Goal: Task Accomplishment & Management: Use online tool/utility

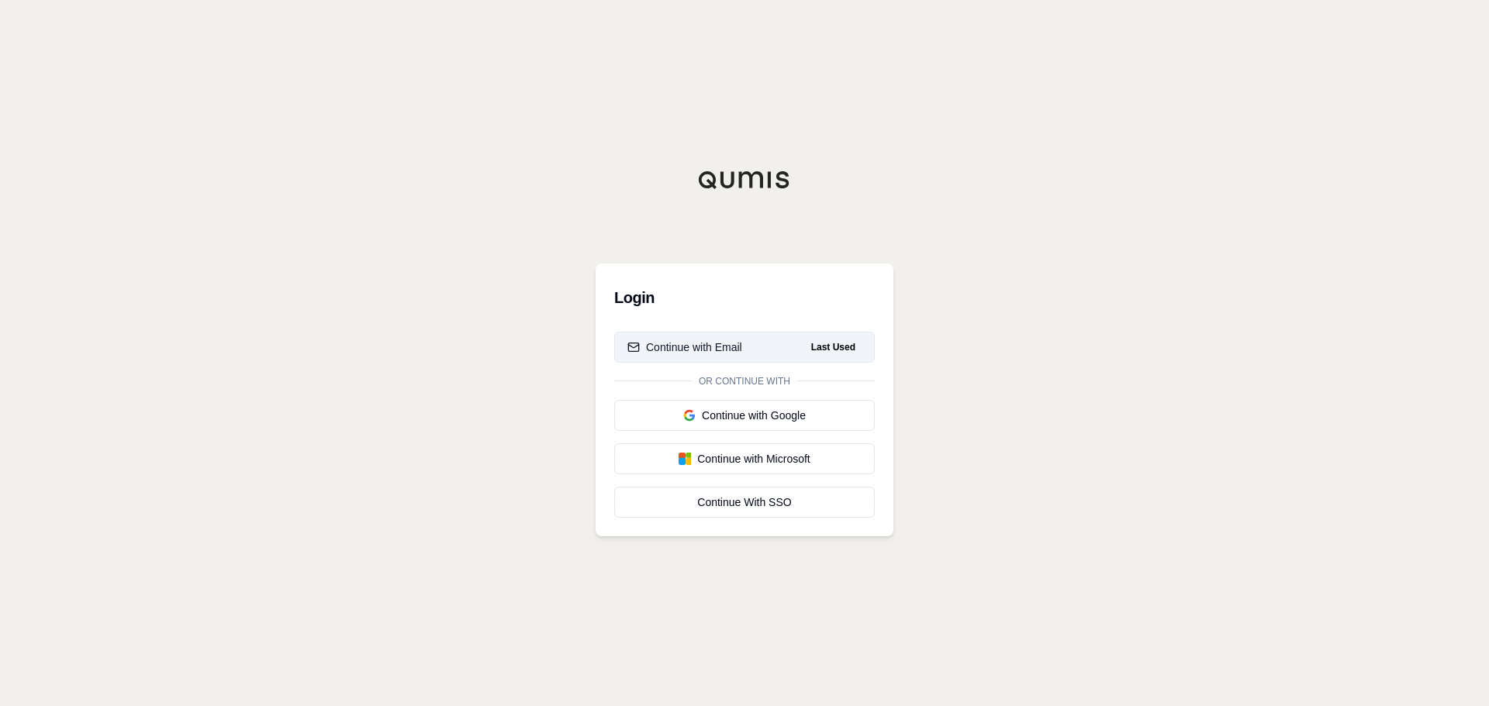
click at [727, 352] on div "Continue with Email" at bounding box center [684, 348] width 115 height 16
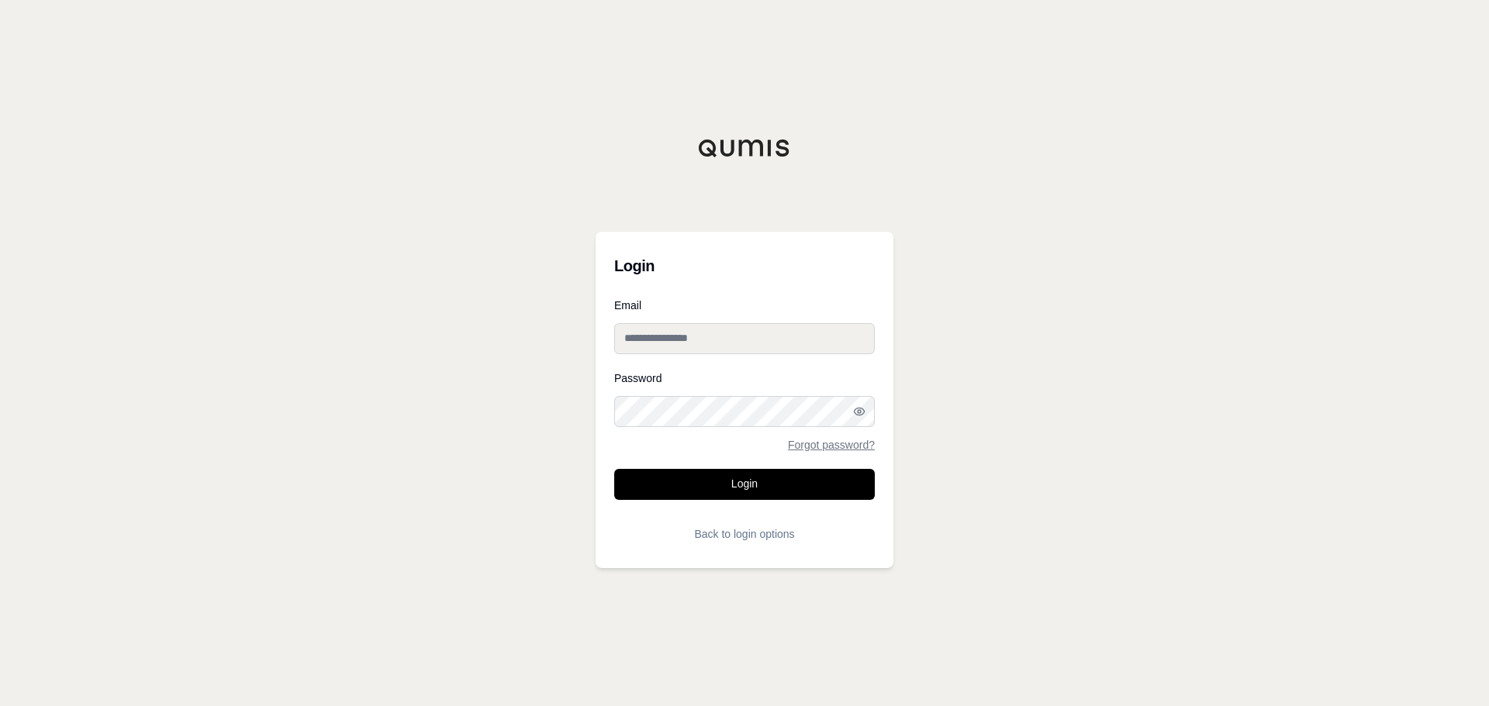
type input "**********"
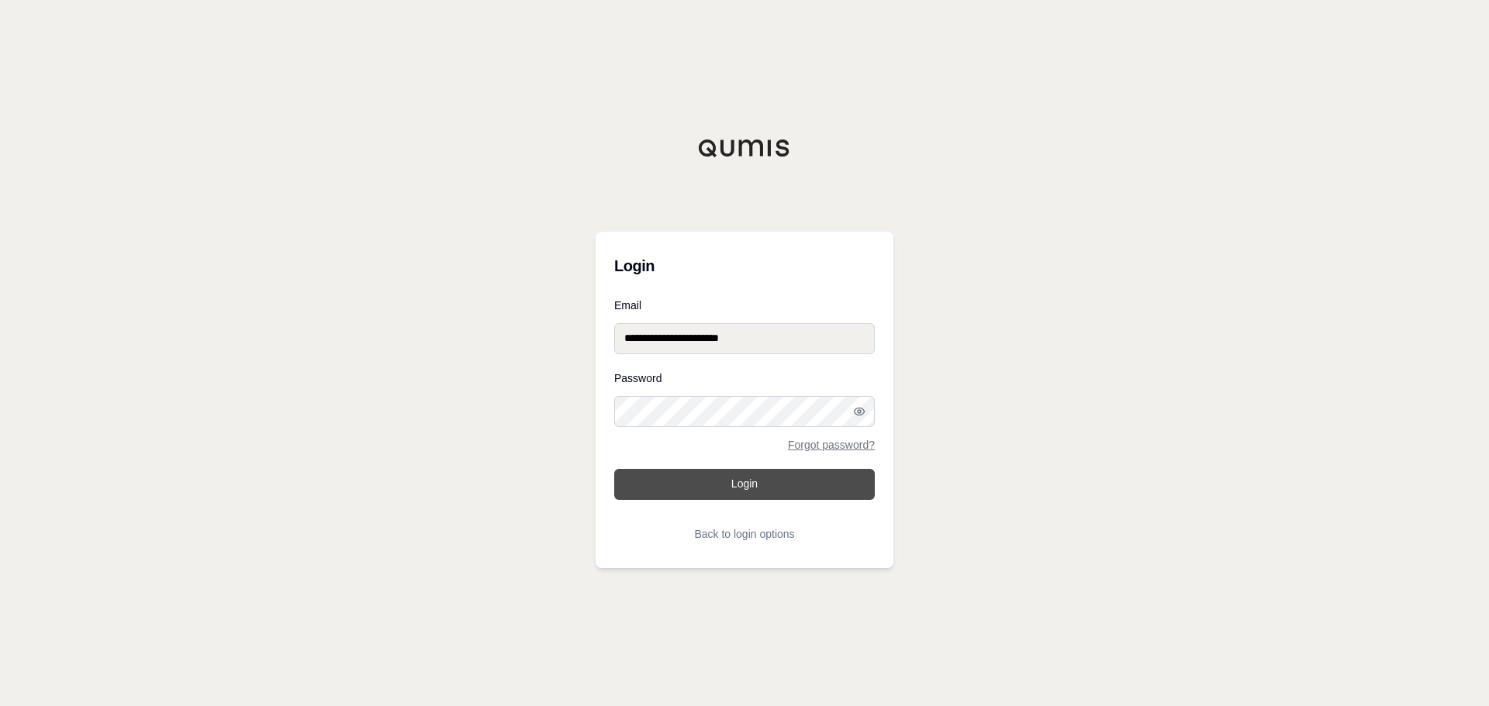
click at [713, 496] on button "Login" at bounding box center [744, 484] width 261 height 31
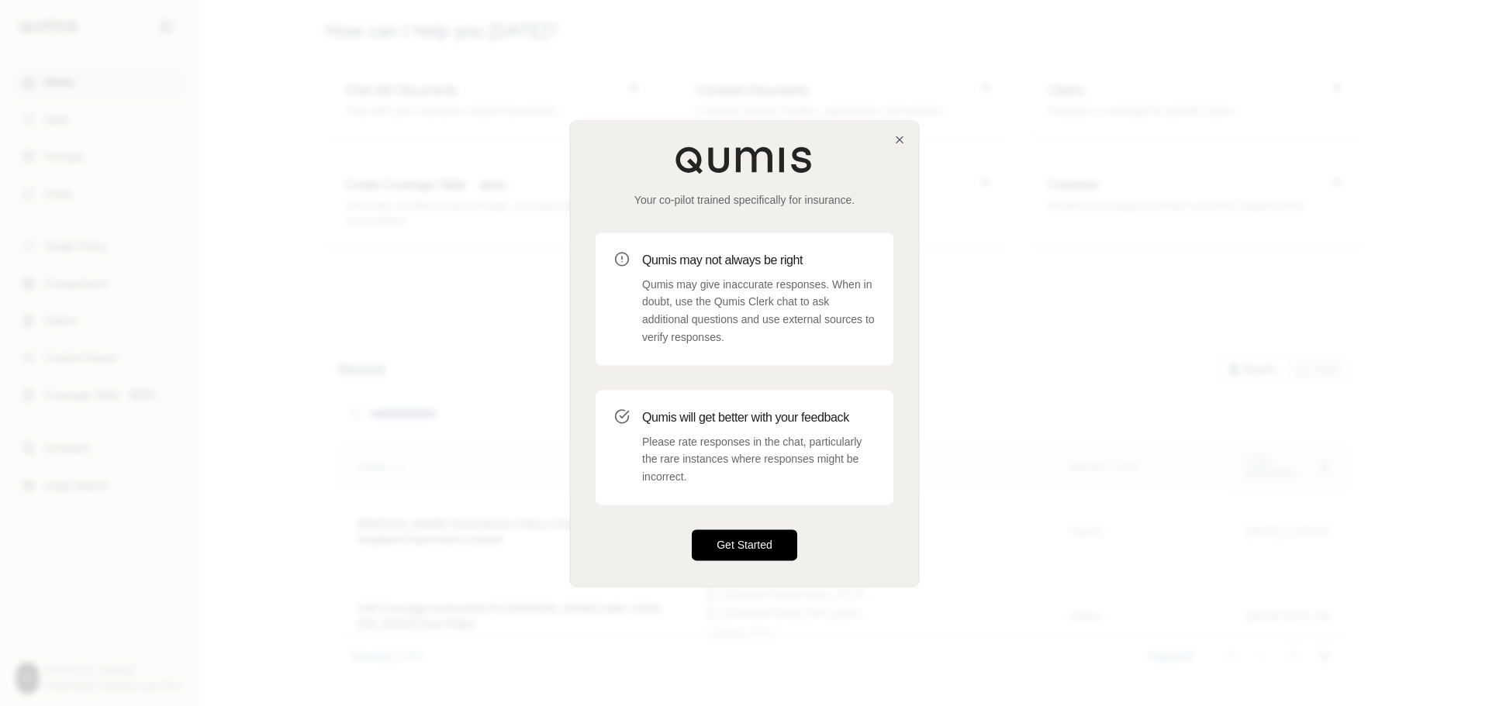
click at [765, 539] on button "Get Started" at bounding box center [744, 545] width 105 height 31
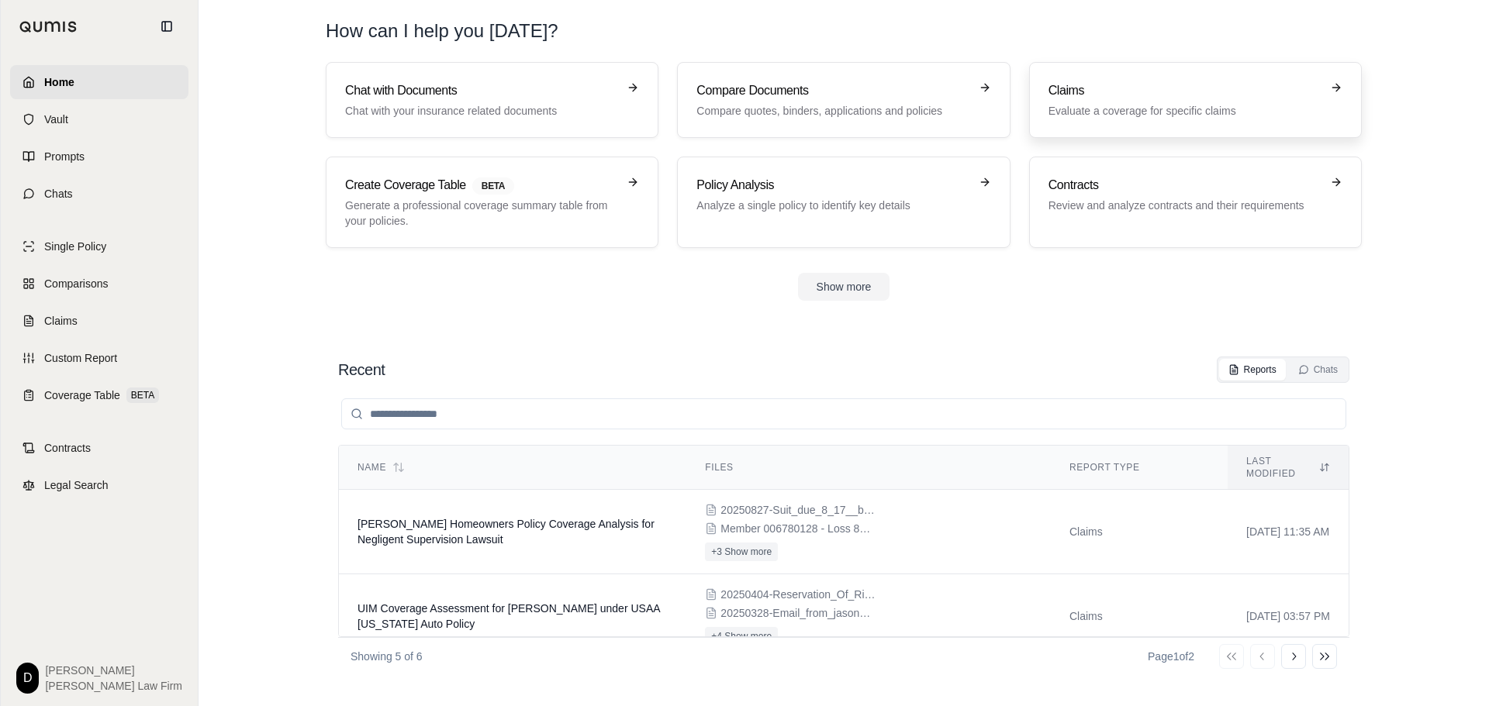
click at [1151, 110] on p "Evaluate a coverage for specific claims" at bounding box center [1184, 111] width 272 height 16
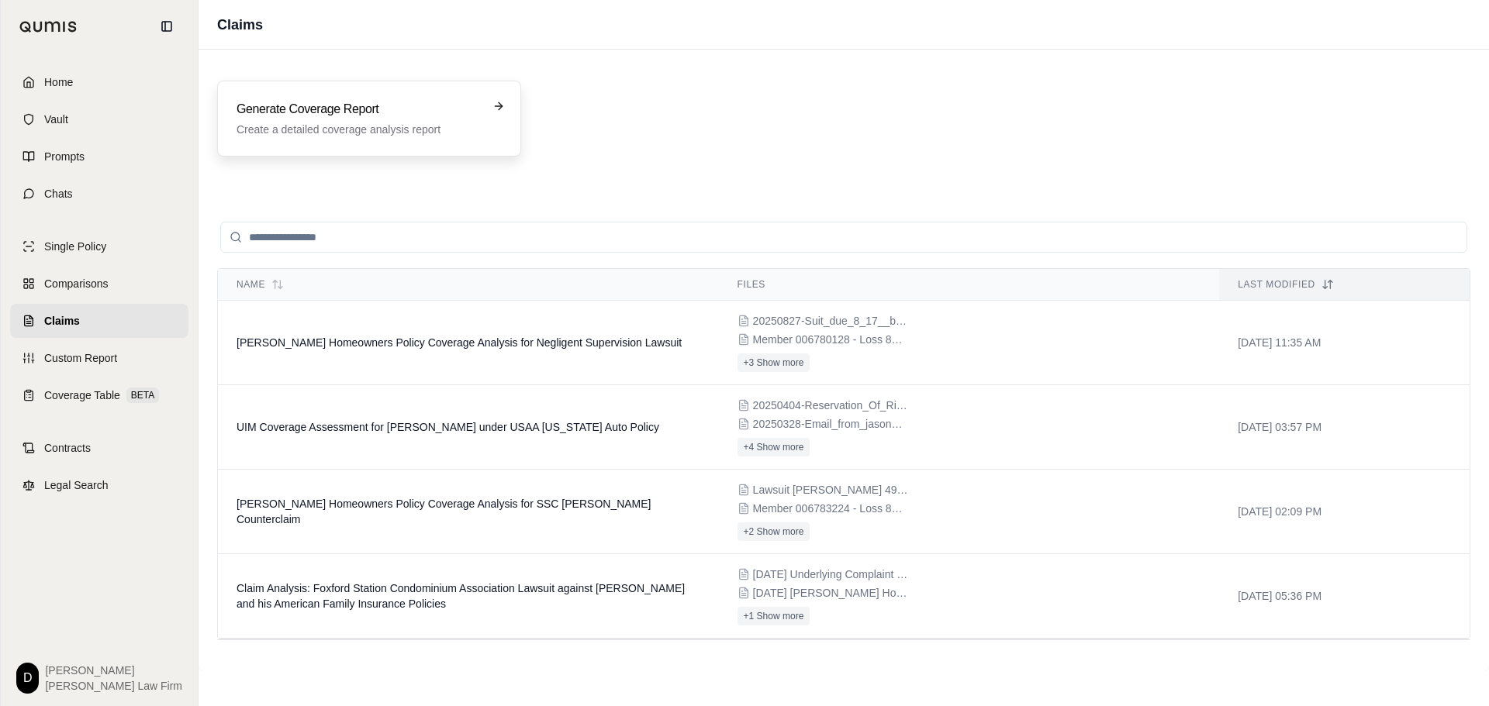
click at [450, 106] on h3 "Generate Coverage Report" at bounding box center [357, 109] width 243 height 19
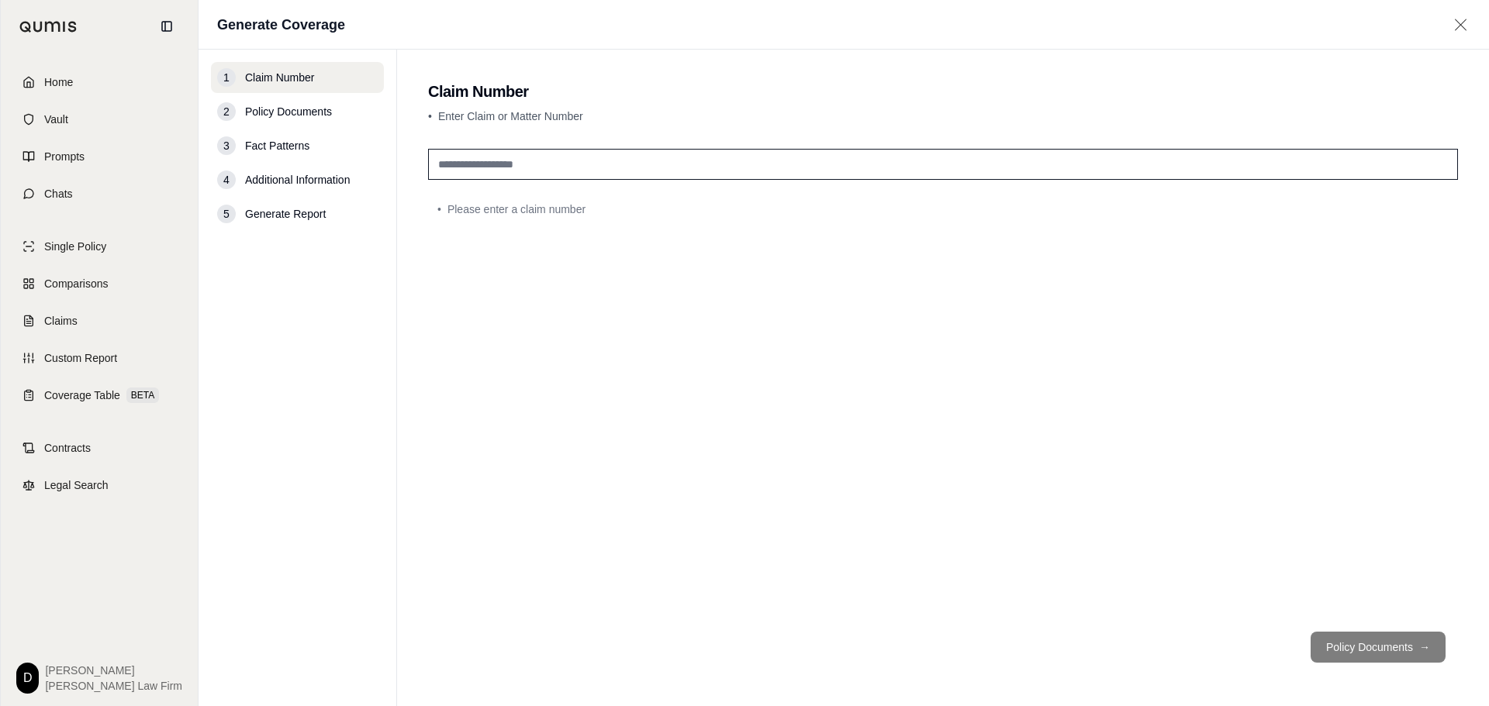
click at [604, 164] on input "text" at bounding box center [943, 164] width 1030 height 31
type input "**********"
click at [1405, 655] on button "Policy Documents →" at bounding box center [1377, 647] width 135 height 31
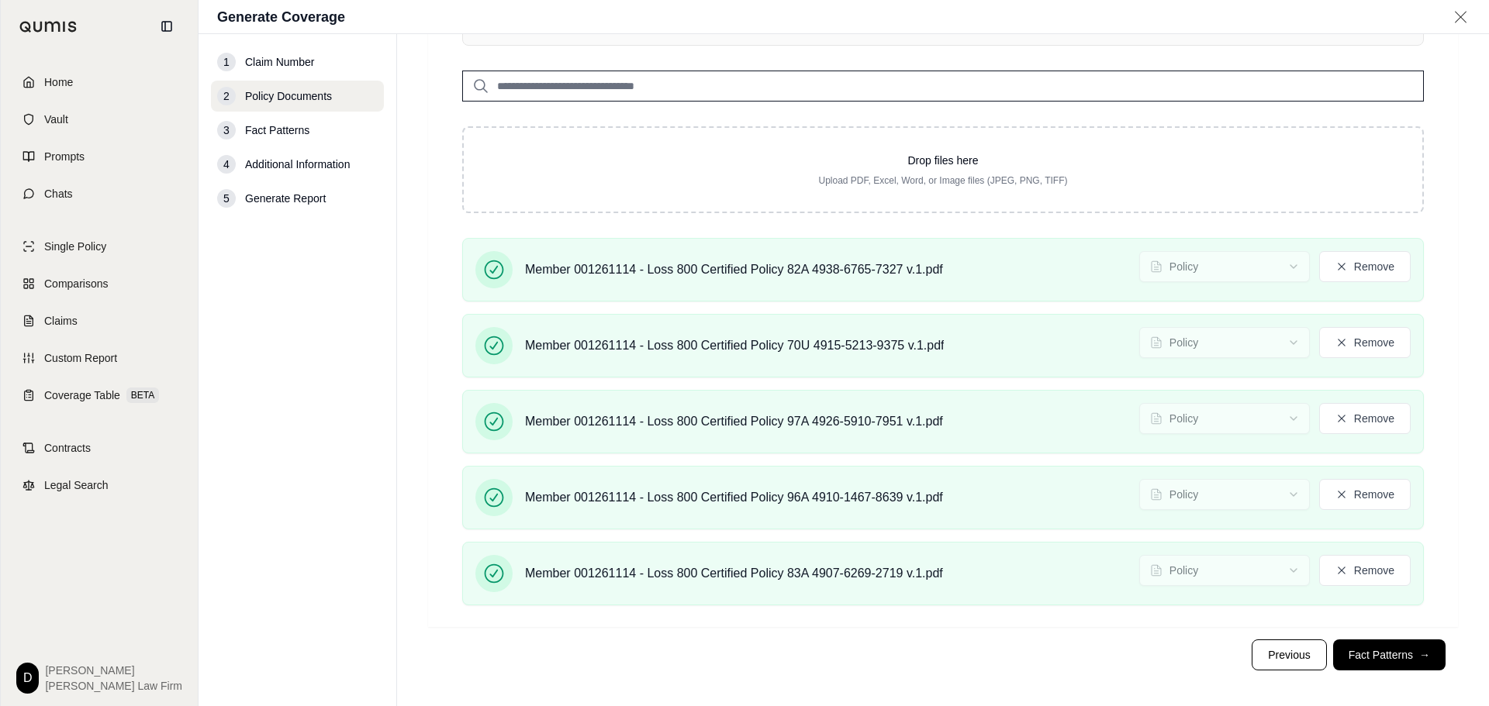
scroll to position [305, 0]
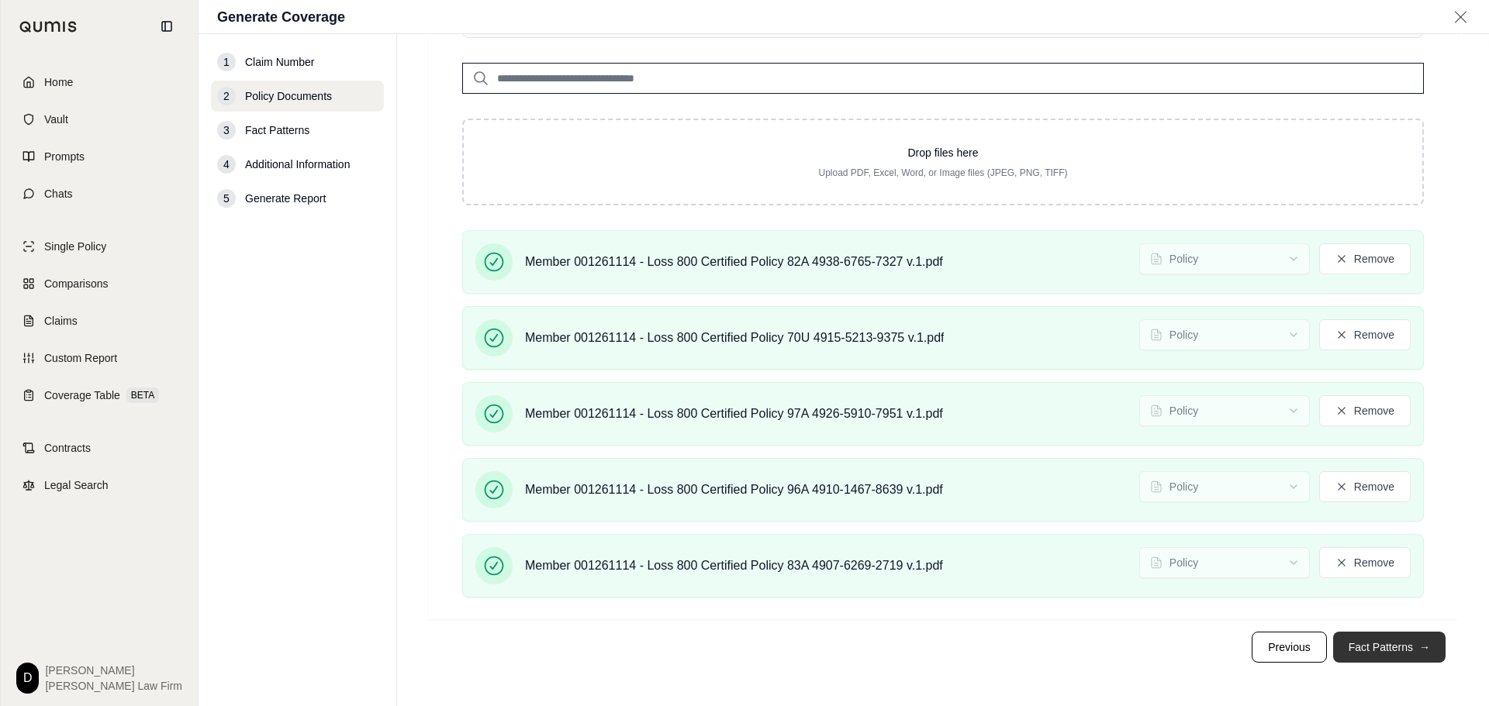
click at [1371, 641] on button "Fact Patterns →" at bounding box center [1389, 647] width 112 height 31
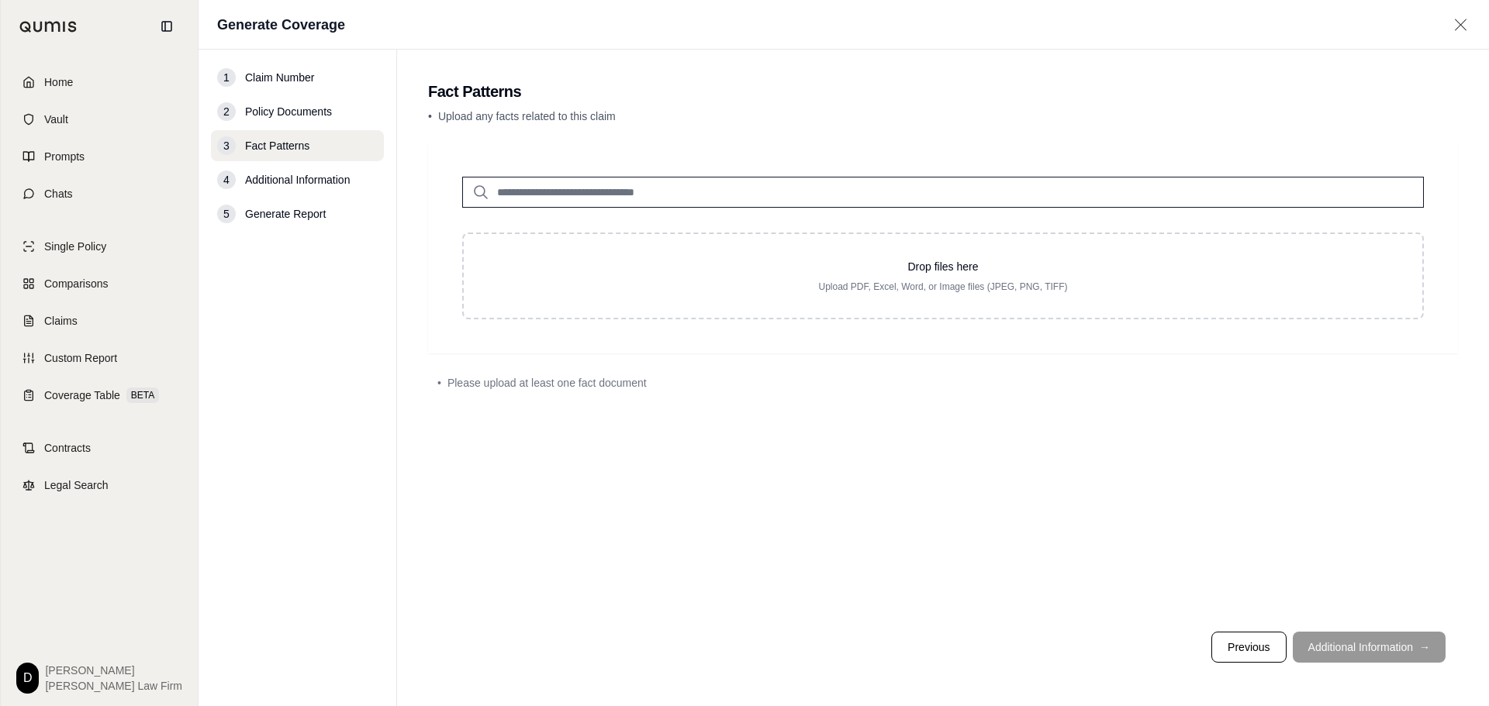
scroll to position [0, 0]
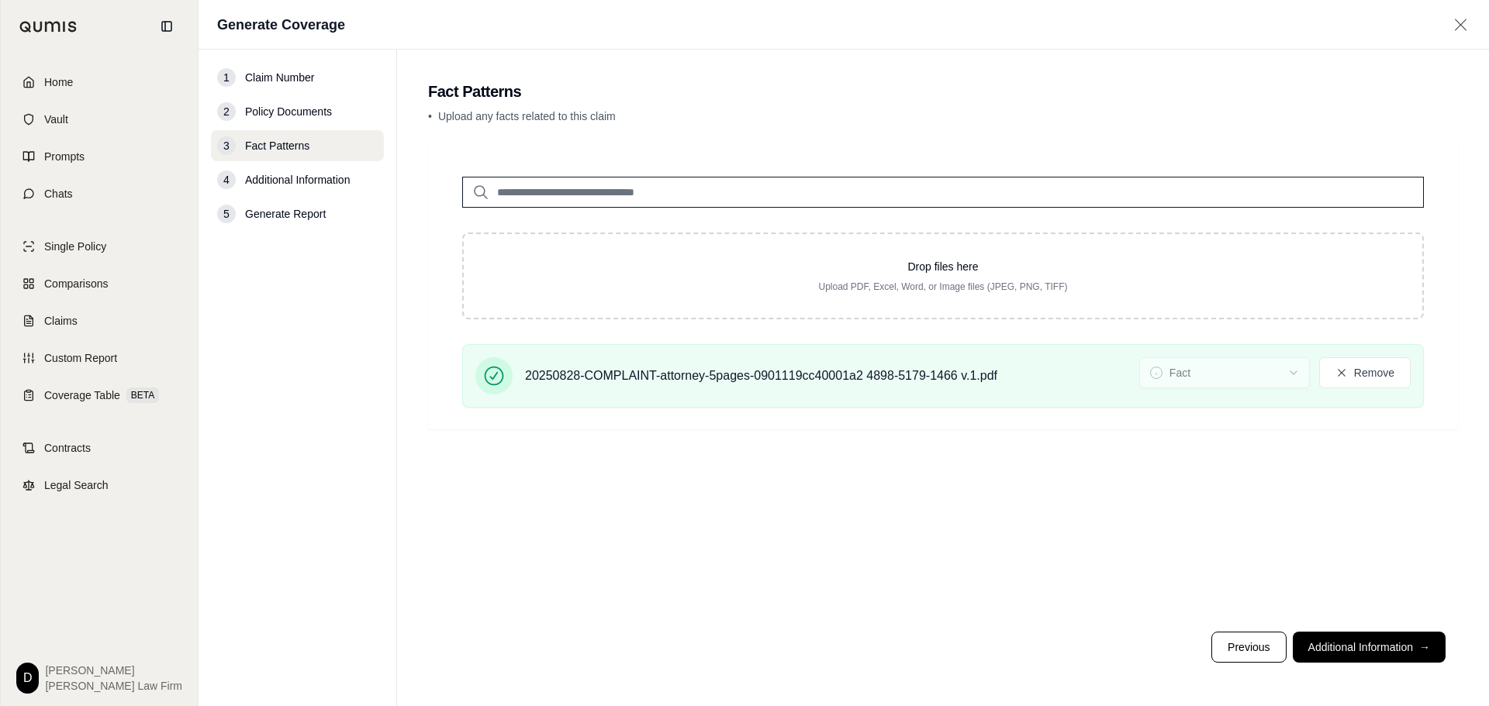
click at [1372, 650] on button "Additional Information →" at bounding box center [1369, 647] width 153 height 31
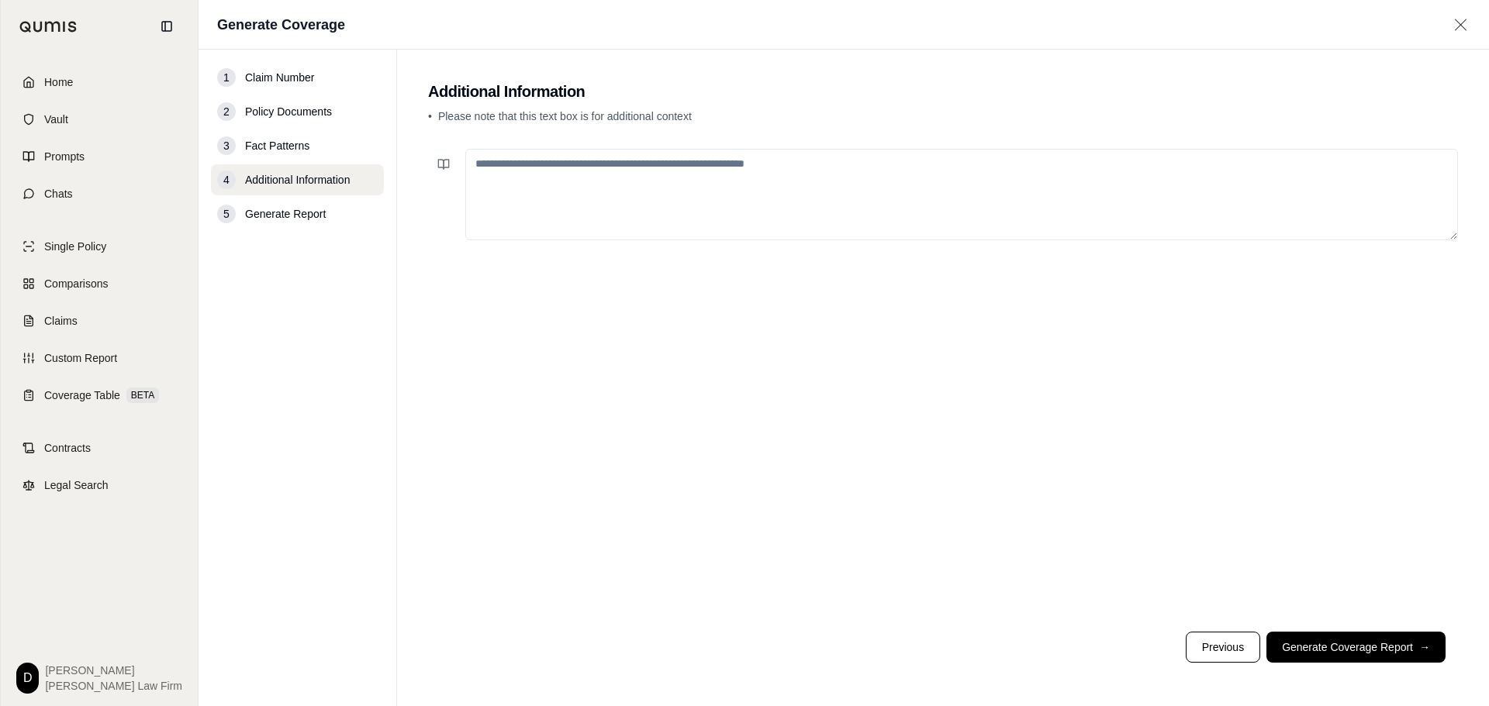
click at [837, 183] on textarea at bounding box center [961, 194] width 992 height 91
paste textarea "**********"
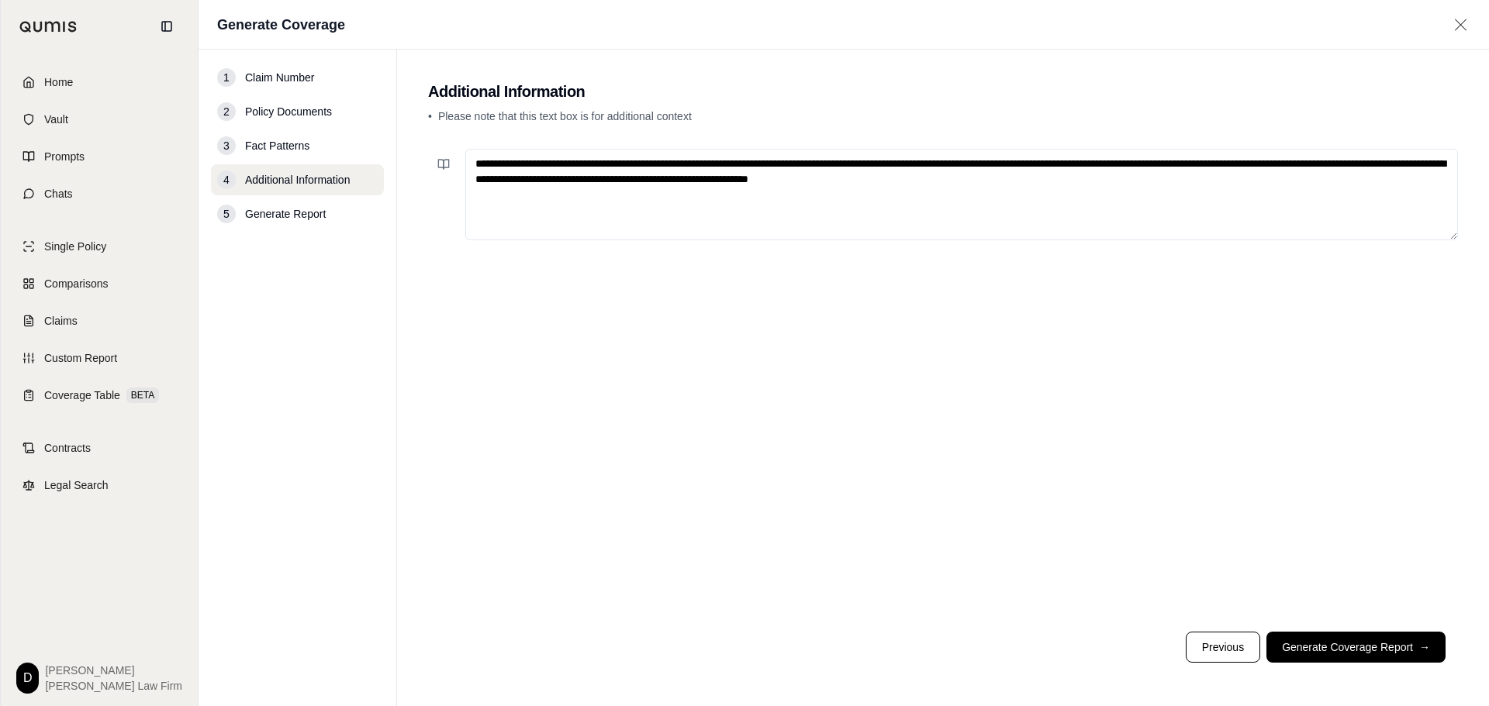
drag, startPoint x: 476, startPoint y: 163, endPoint x: 485, endPoint y: 164, distance: 8.7
click at [485, 164] on textarea "**********" at bounding box center [961, 194] width 992 height 91
drag, startPoint x: 804, startPoint y: 161, endPoint x: 815, endPoint y: 161, distance: 10.9
click at [815, 161] on textarea "**********" at bounding box center [961, 194] width 992 height 91
drag, startPoint x: 881, startPoint y: 163, endPoint x: 896, endPoint y: 164, distance: 14.8
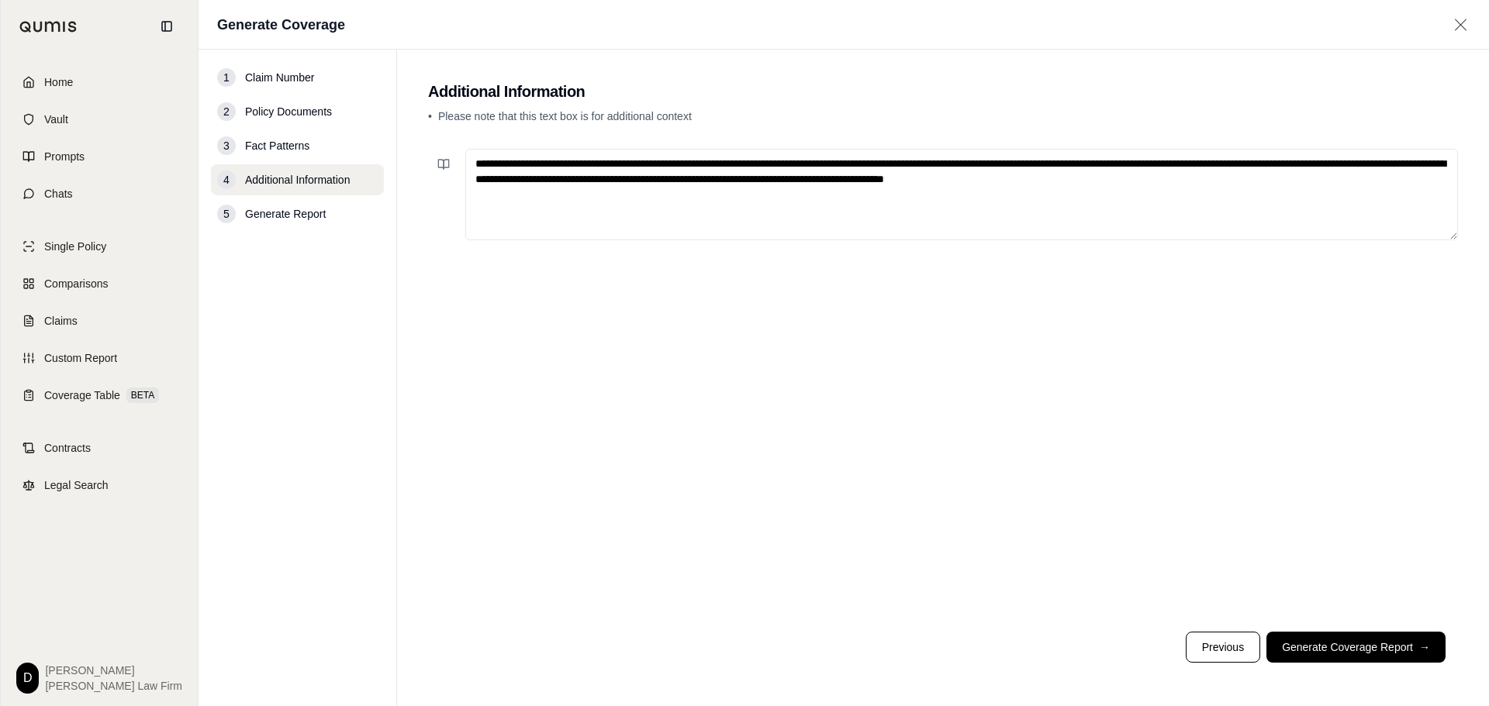
click at [896, 164] on textarea "**********" at bounding box center [961, 194] width 992 height 91
drag, startPoint x: 1247, startPoint y: 162, endPoint x: 1293, endPoint y: 165, distance: 46.6
click at [1293, 165] on textarea "**********" at bounding box center [961, 194] width 992 height 91
click at [1412, 163] on textarea "**********" at bounding box center [961, 194] width 992 height 91
click at [1348, 163] on textarea "**********" at bounding box center [961, 194] width 992 height 91
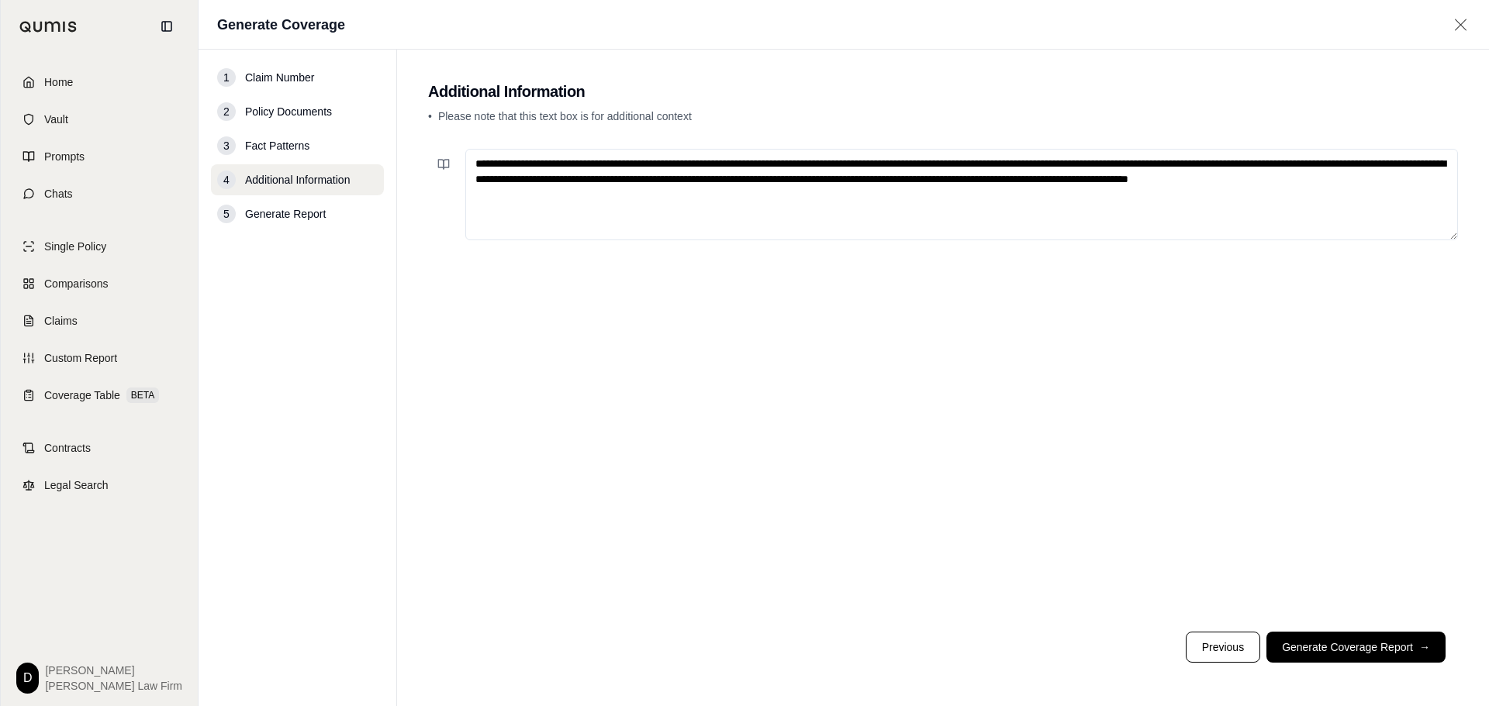
click at [515, 178] on textarea "**********" at bounding box center [961, 194] width 992 height 91
click at [892, 179] on textarea "**********" at bounding box center [961, 194] width 992 height 91
drag, startPoint x: 1361, startPoint y: 178, endPoint x: 1405, endPoint y: 178, distance: 44.2
click at [1405, 178] on textarea "**********" at bounding box center [961, 194] width 992 height 91
drag, startPoint x: 1279, startPoint y: 179, endPoint x: 1431, endPoint y: 180, distance: 151.2
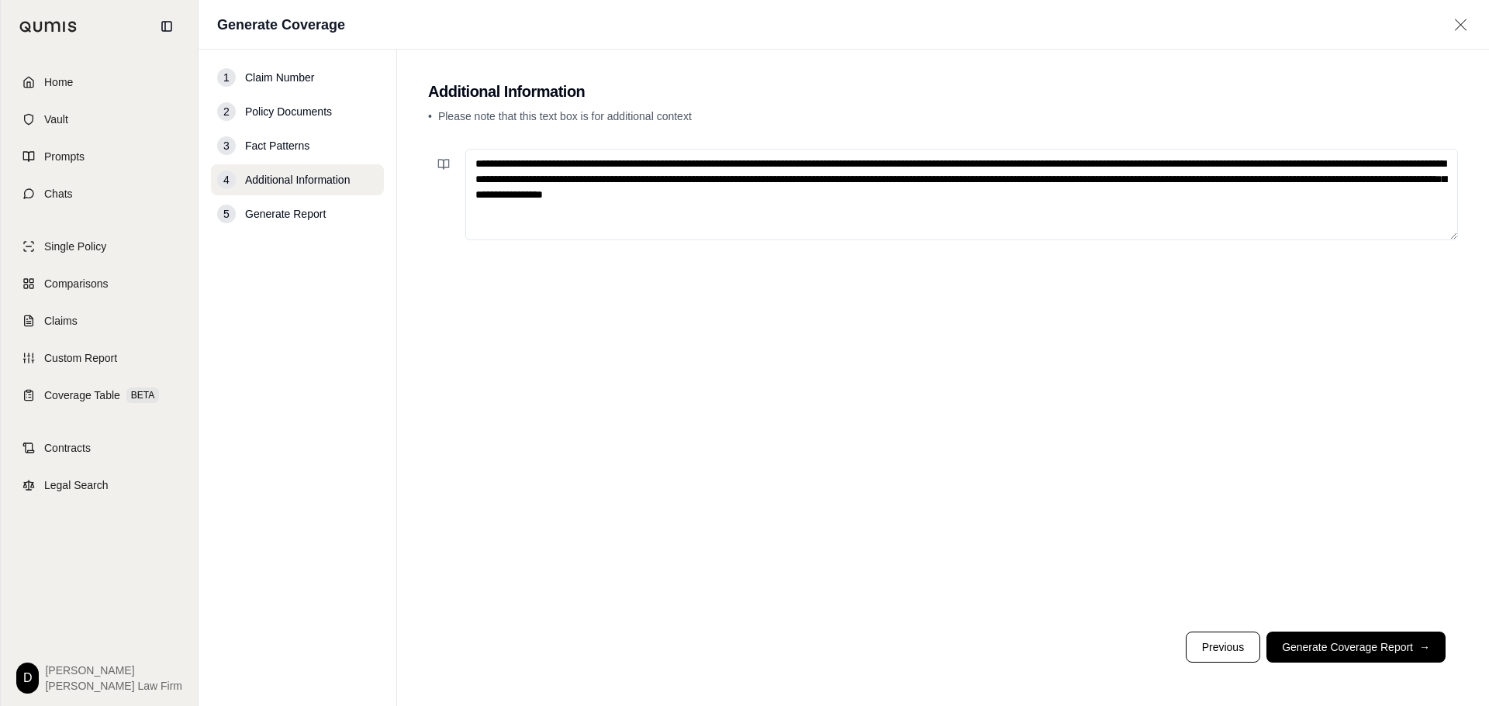
click at [1431, 180] on textarea "**********" at bounding box center [961, 194] width 992 height 91
click at [621, 167] on textarea "**********" at bounding box center [961, 194] width 992 height 91
click at [507, 179] on textarea "**********" at bounding box center [961, 194] width 992 height 91
drag, startPoint x: 1204, startPoint y: 177, endPoint x: 1240, endPoint y: 178, distance: 35.7
click at [1240, 178] on textarea "**********" at bounding box center [961, 194] width 992 height 91
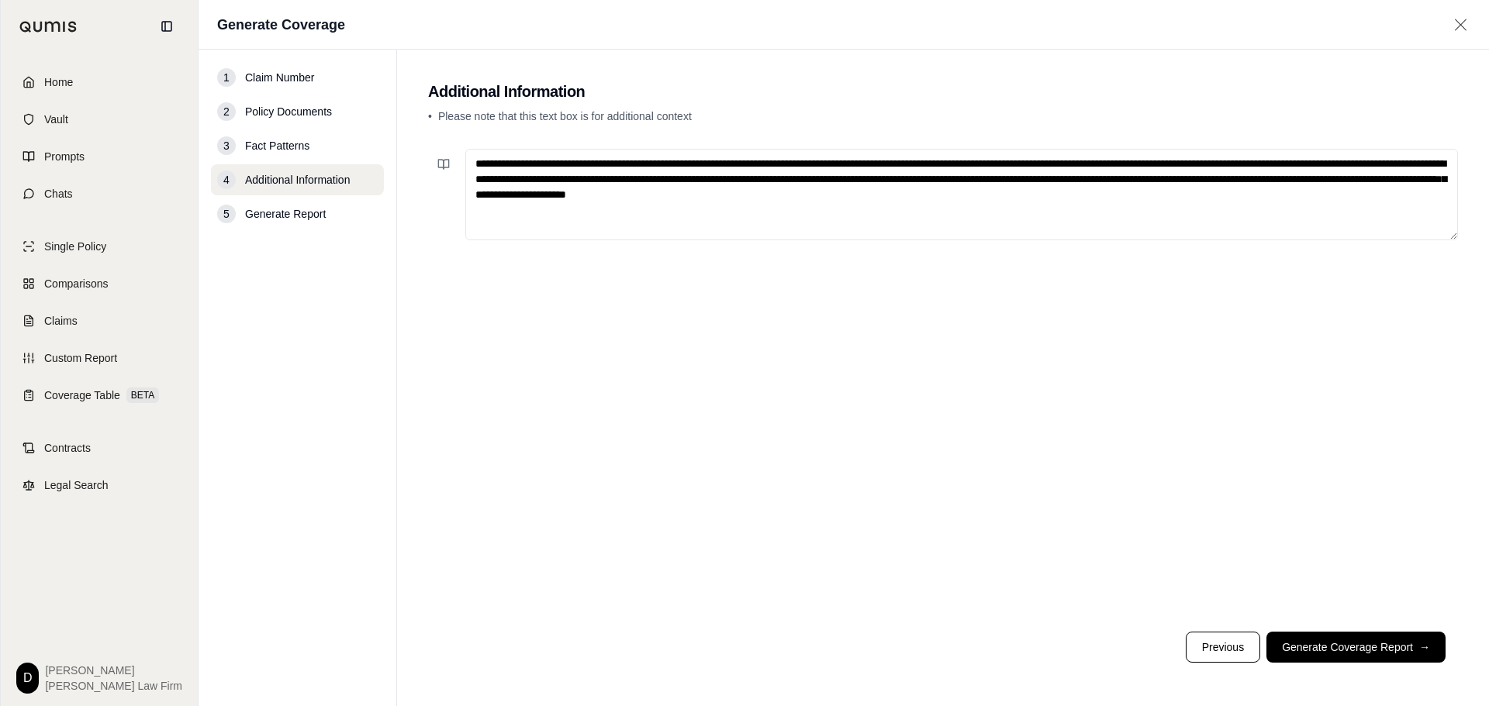
drag, startPoint x: 495, startPoint y: 196, endPoint x: 1075, endPoint y: 215, distance: 579.5
click at [1075, 215] on textarea "**********" at bounding box center [961, 194] width 992 height 91
drag, startPoint x: 1067, startPoint y: 162, endPoint x: 1102, endPoint y: 160, distance: 34.9
click at [1102, 160] on textarea "**********" at bounding box center [961, 194] width 992 height 91
click at [514, 162] on textarea "**********" at bounding box center [961, 194] width 992 height 91
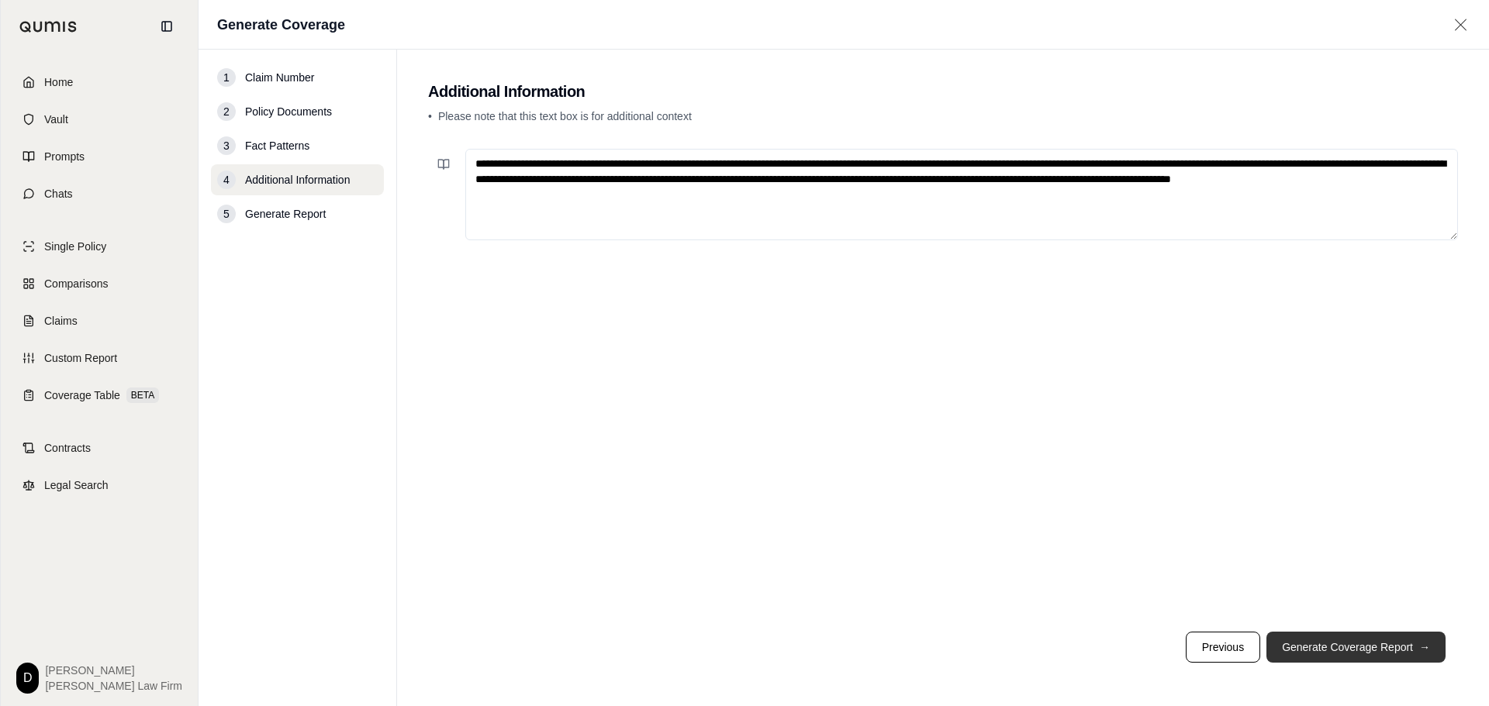
type textarea "**********"
click at [1355, 650] on button "Generate Coverage Report →" at bounding box center [1355, 647] width 179 height 31
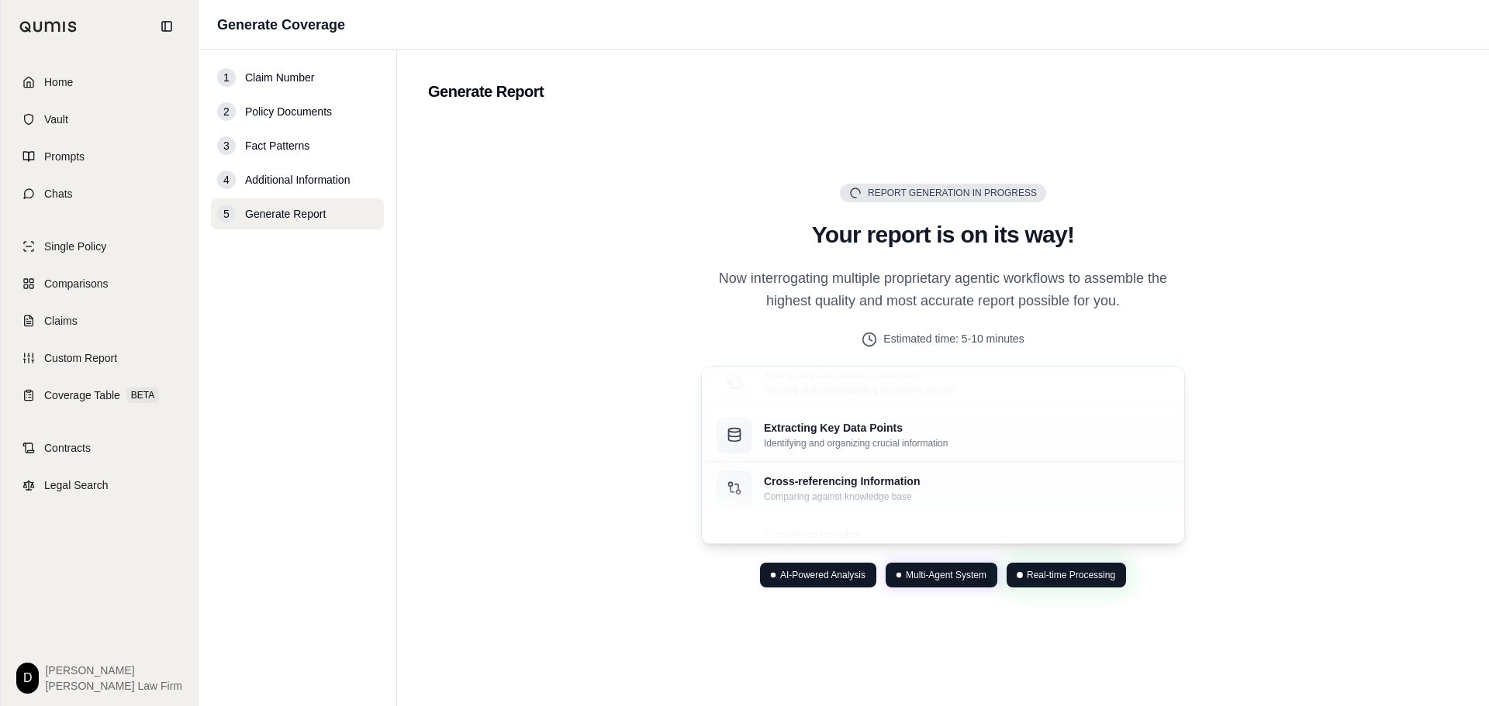
click at [1091, 285] on p "Now interrogating multiple proprietary agentic workflows to assemble the highes…" at bounding box center [943, 290] width 484 height 46
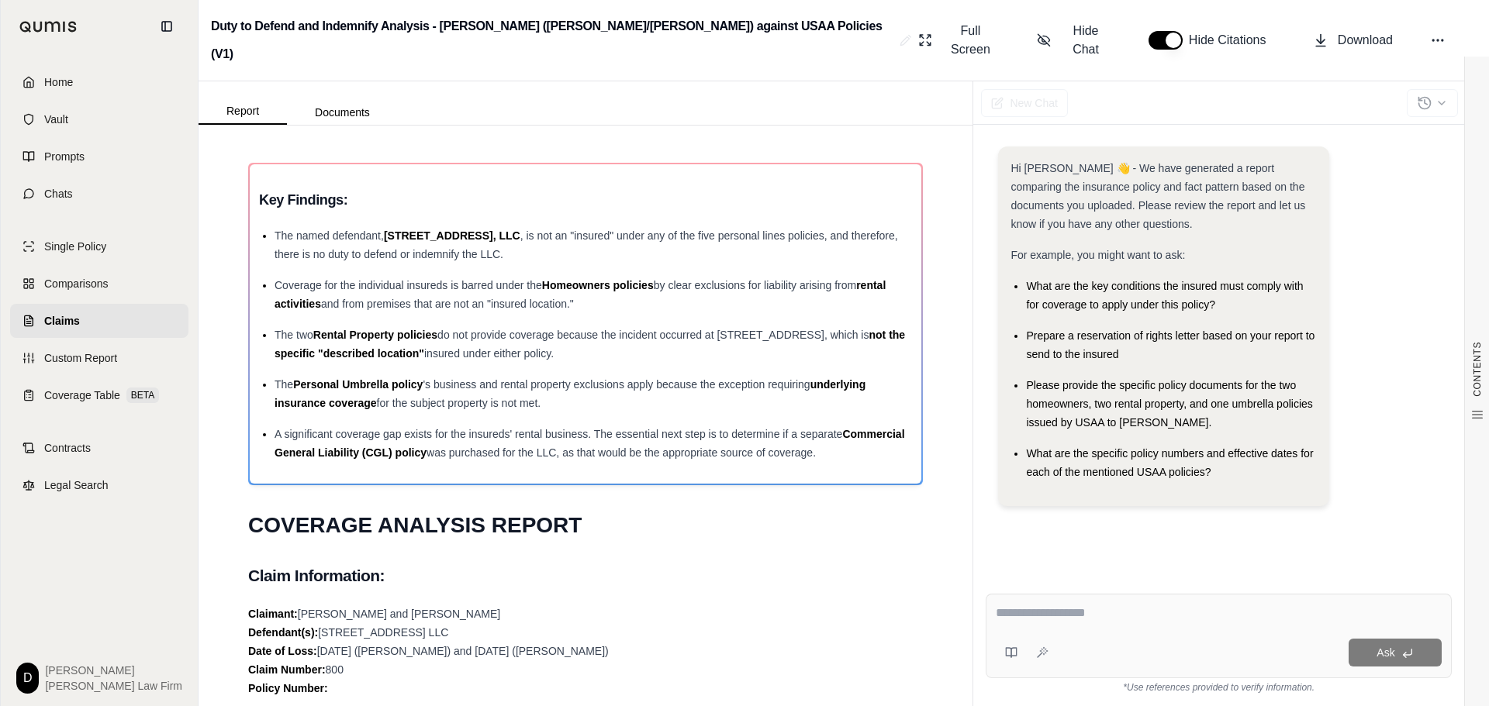
drag, startPoint x: 300, startPoint y: 588, endPoint x: 475, endPoint y: 590, distance: 174.5
click at [475, 608] on span "[PERSON_NAME] and [PERSON_NAME]" at bounding box center [399, 614] width 202 height 12
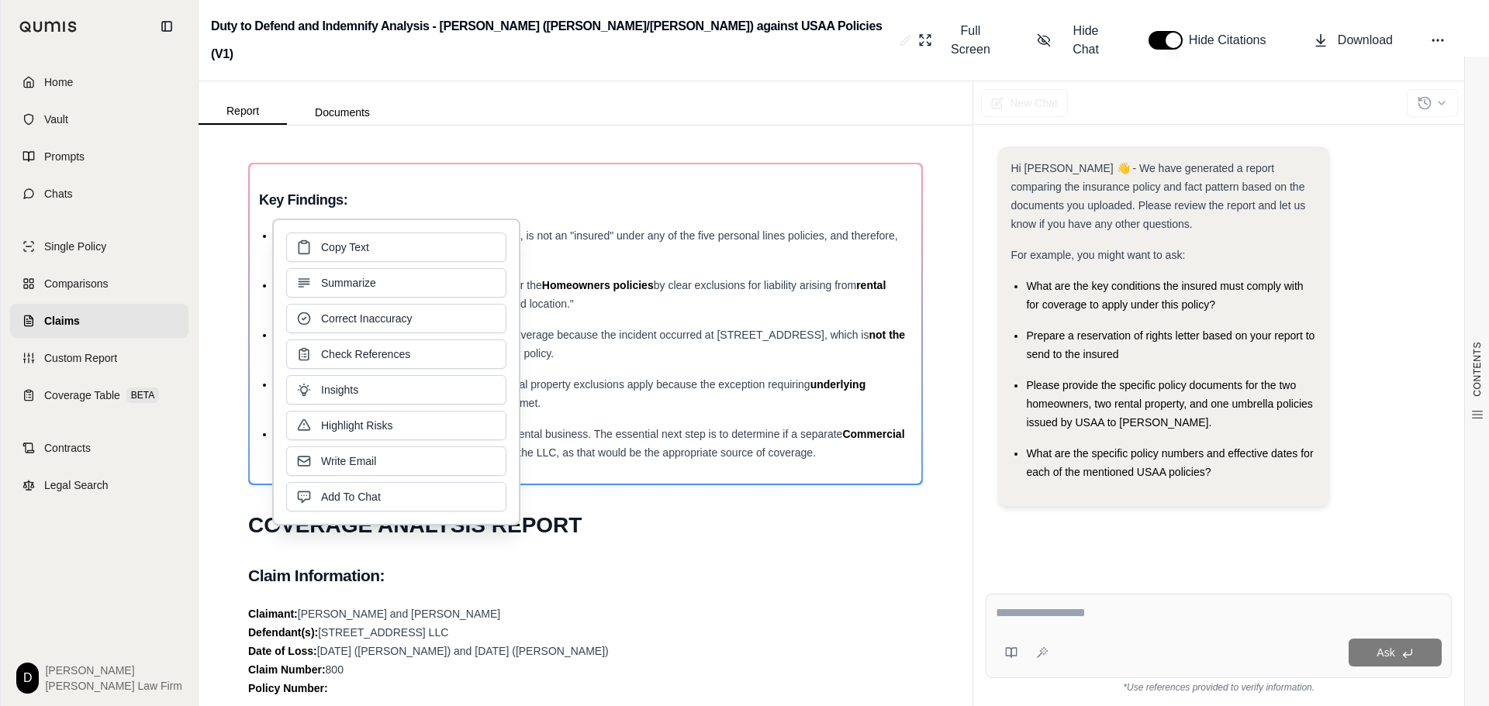
copy span "[PERSON_NAME] and [PERSON_NAME]"
click at [766, 513] on h1 "COVERAGE ANALYSIS REPORT" at bounding box center [585, 525] width 675 height 43
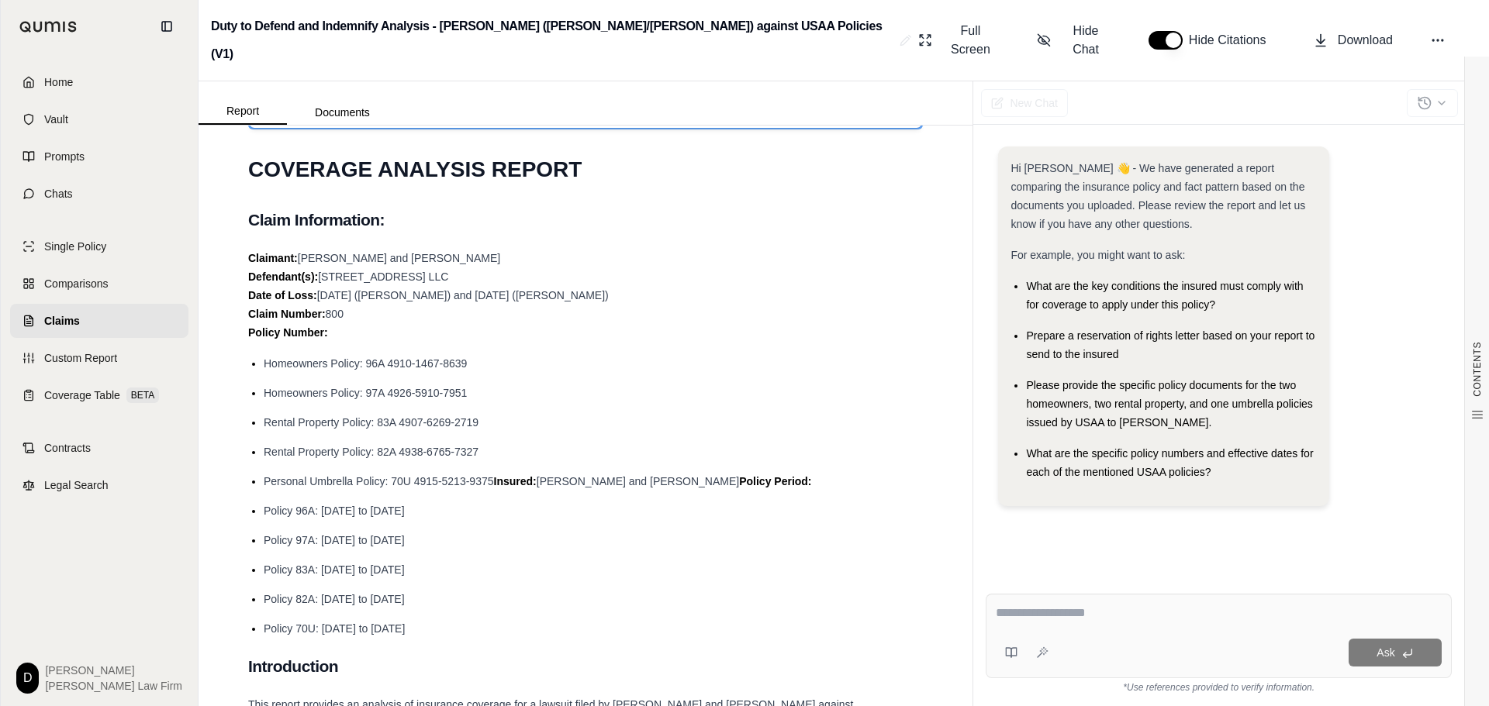
scroll to position [388, 0]
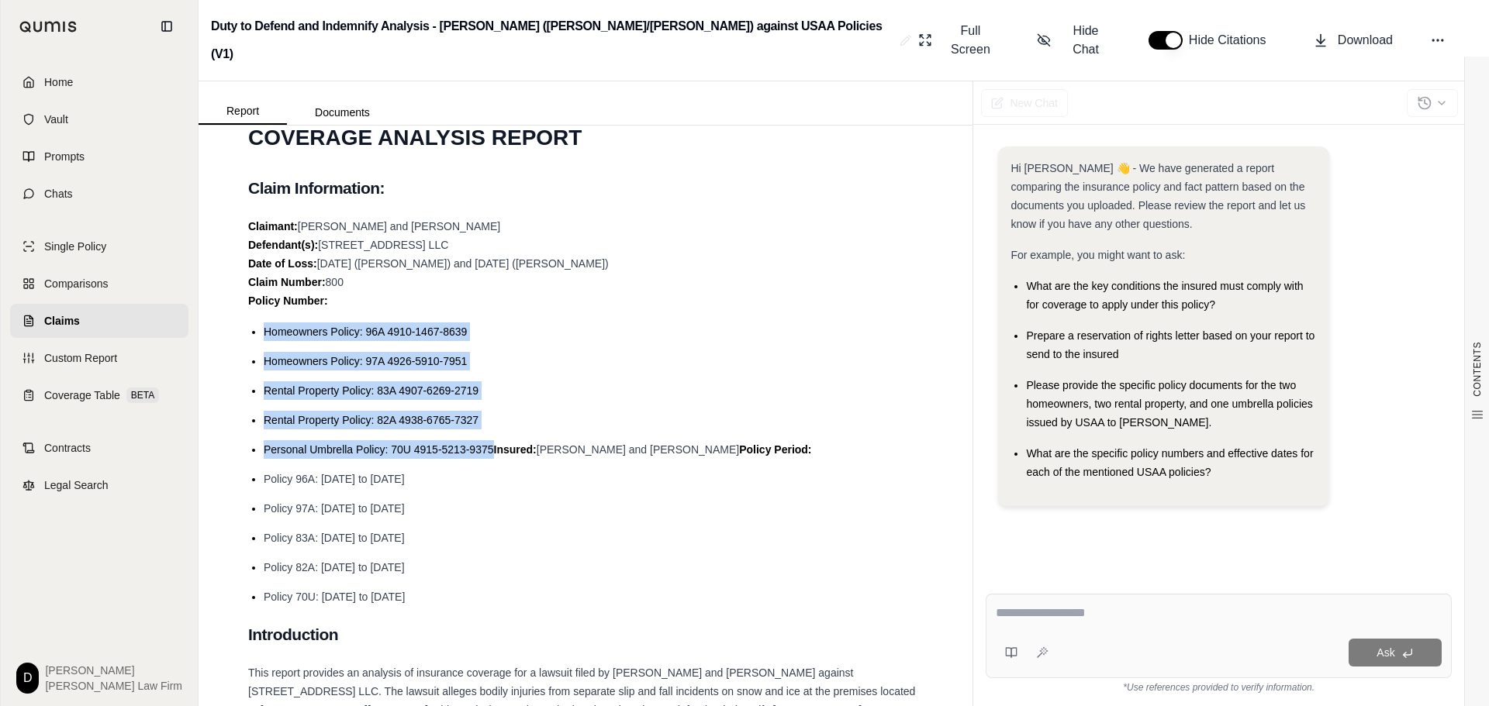
drag, startPoint x: 264, startPoint y: 305, endPoint x: 494, endPoint y: 420, distance: 256.9
click at [494, 420] on ul "Homeowners Policy: 96A 4910-1467-8639 Homeowners Policy: 97A 4926-5910-7951 Ren…" at bounding box center [585, 465] width 675 height 284
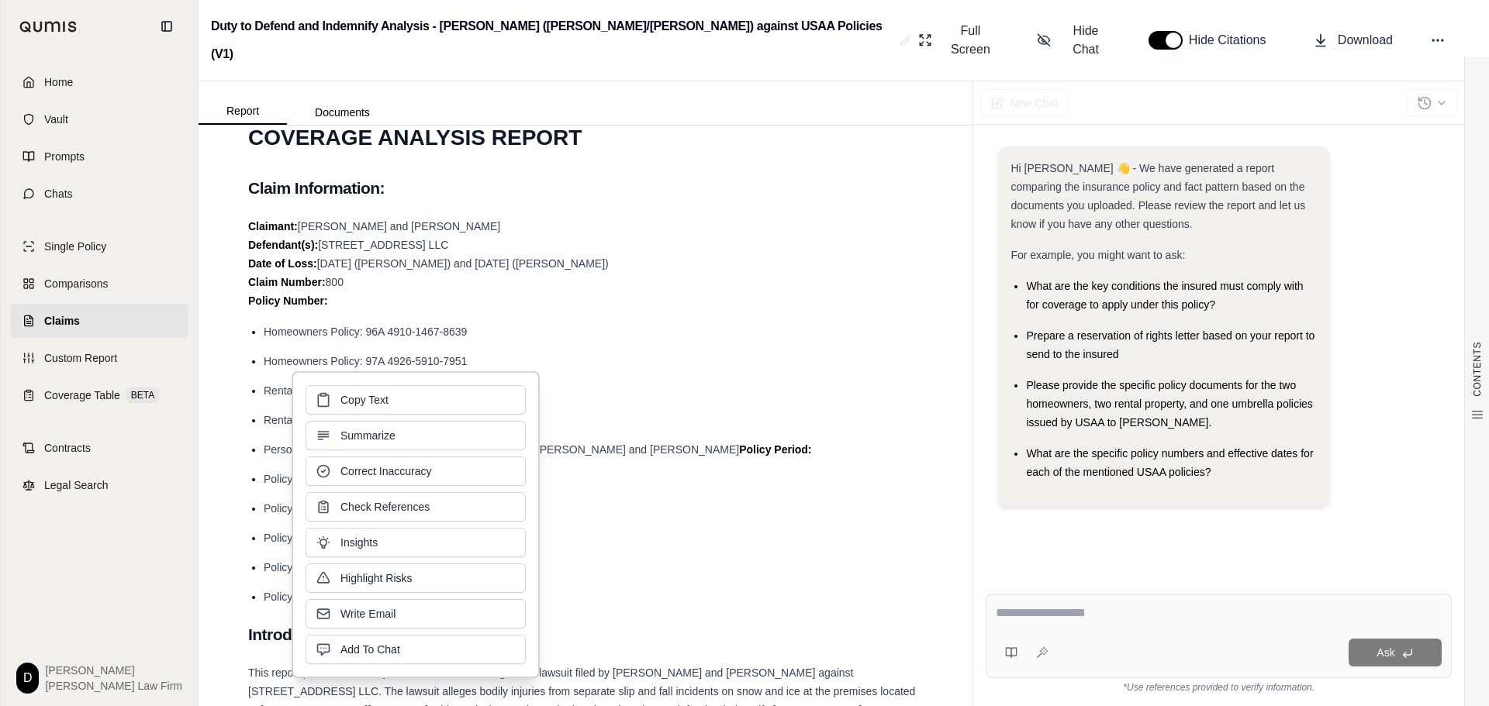
click at [636, 444] on span "[PERSON_NAME] and [PERSON_NAME]" at bounding box center [638, 450] width 202 height 12
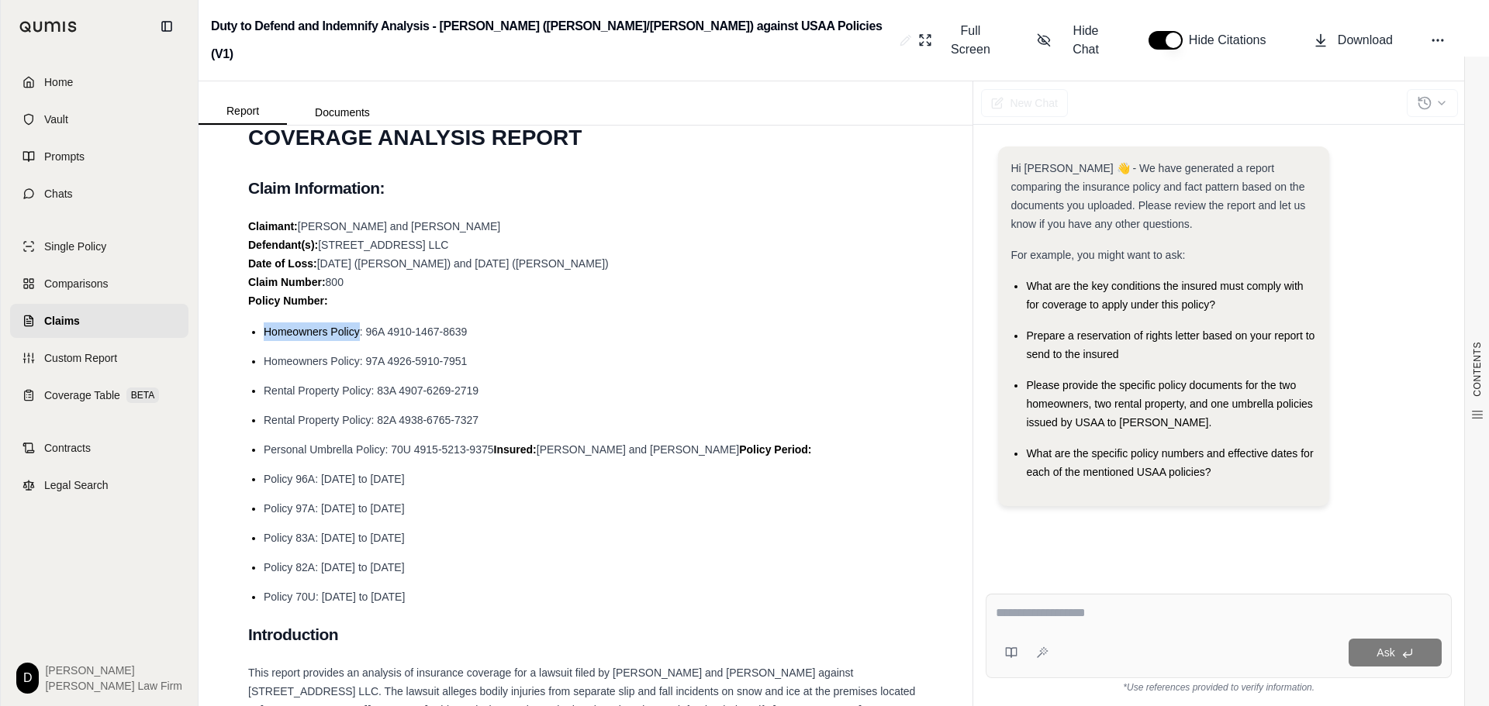
drag, startPoint x: 264, startPoint y: 307, endPoint x: 357, endPoint y: 307, distance: 93.0
click at [357, 326] on span "Homeowners Policy: 96A 4910-1467-8639" at bounding box center [365, 332] width 203 height 12
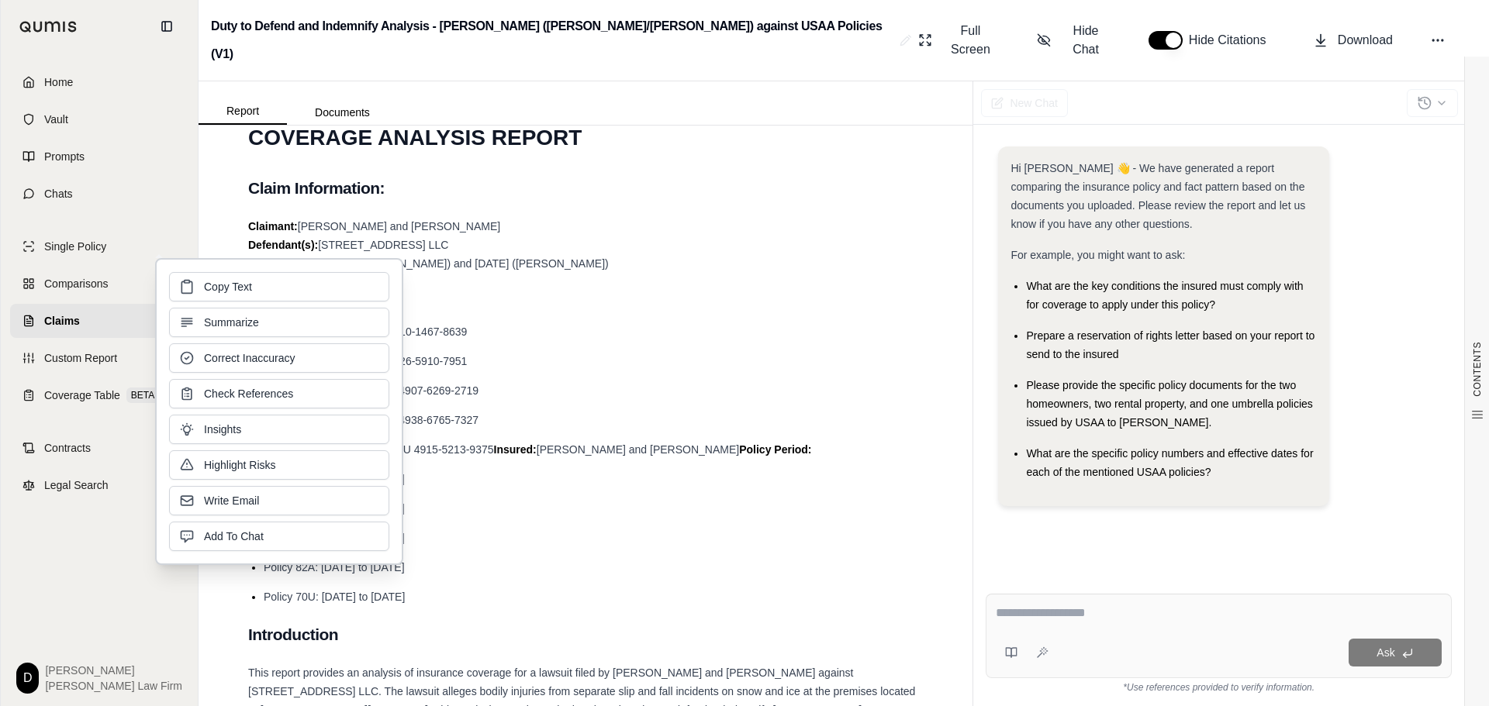
copy span "Homeowners Policy"
click at [525, 323] on li "Homeowners Policy: 96A 4910-1467-8639" at bounding box center [593, 332] width 659 height 19
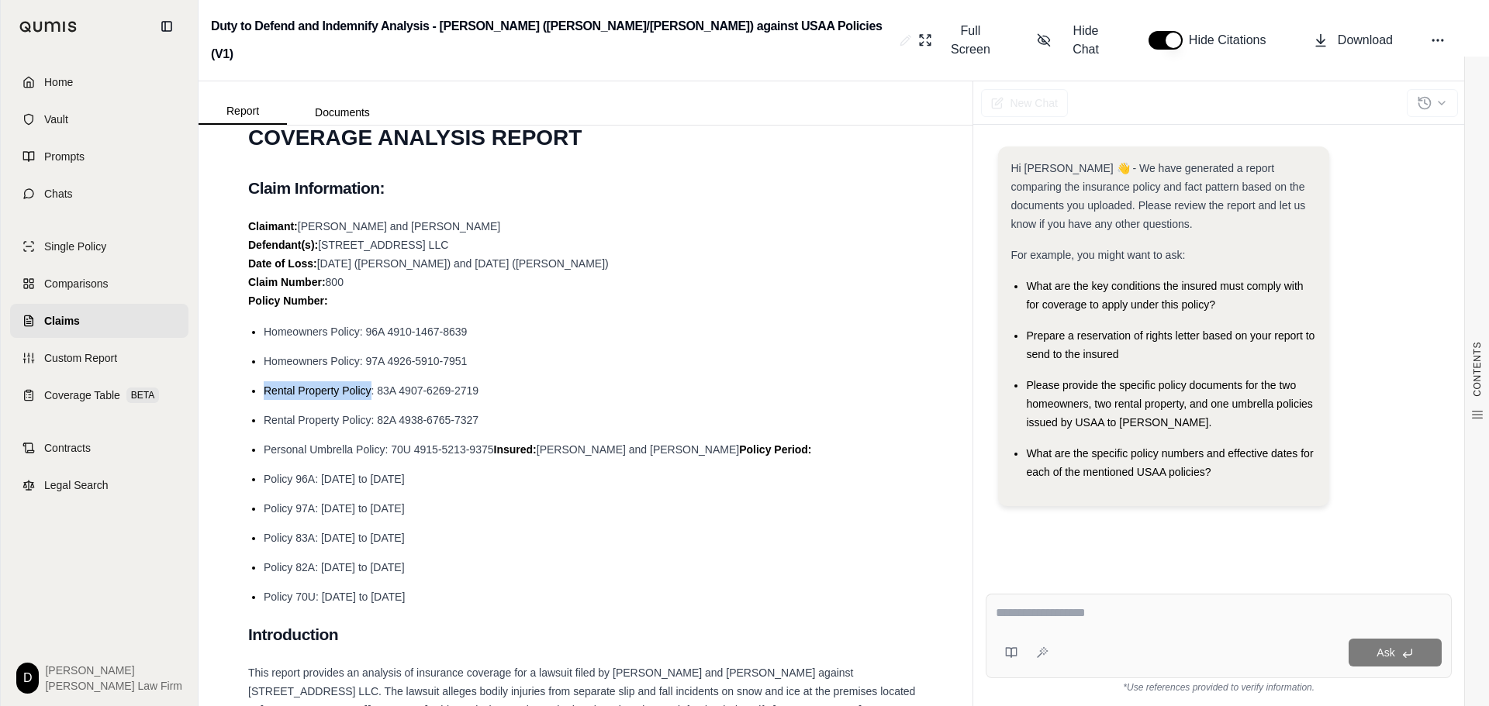
drag, startPoint x: 264, startPoint y: 366, endPoint x: 369, endPoint y: 369, distance: 104.7
click at [369, 385] on span "Rental Property Policy: 83A 4907-6269-2719" at bounding box center [371, 391] width 215 height 12
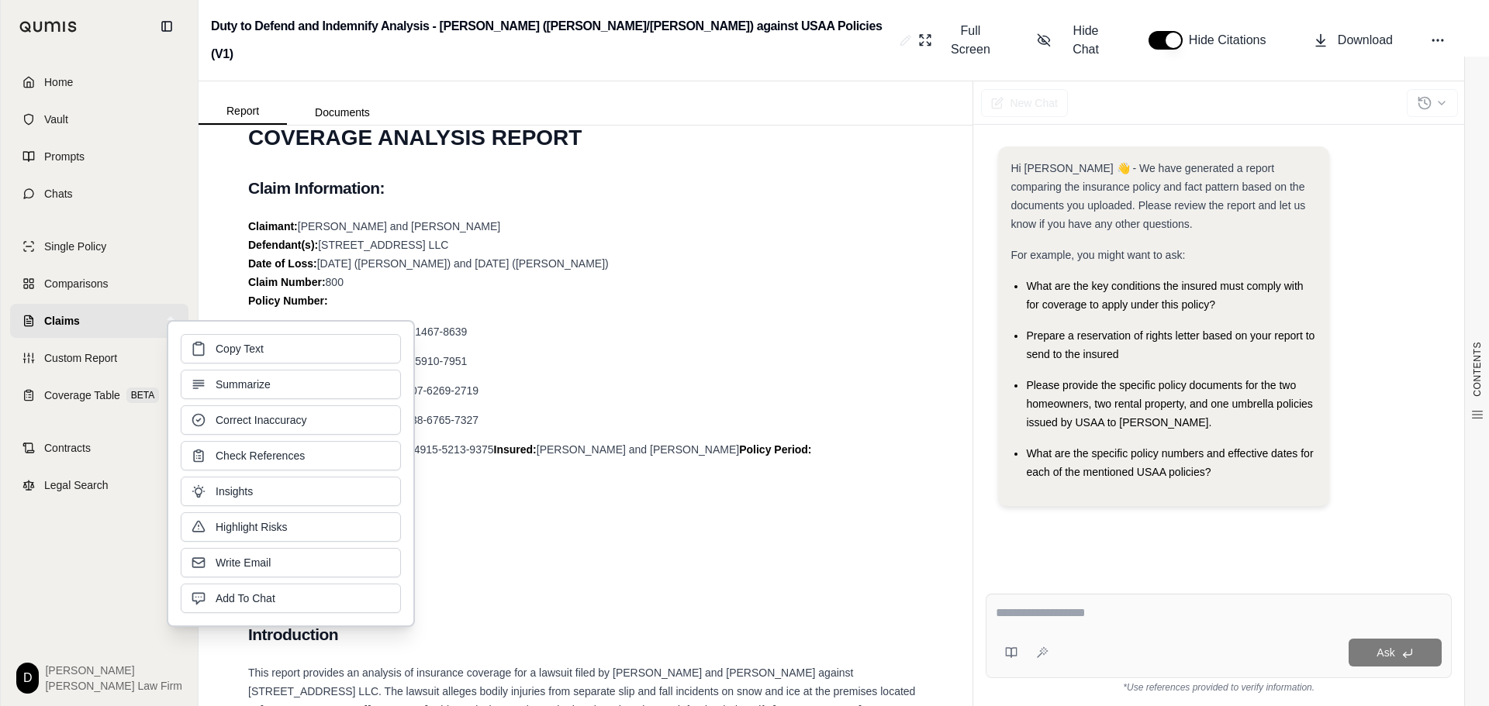
copy span "Rental Property Policy"
click at [569, 435] on ul "Homeowners Policy: 96A 4910-1467-8639 Homeowners Policy: 97A 4926-5910-7951 Ren…" at bounding box center [585, 465] width 675 height 284
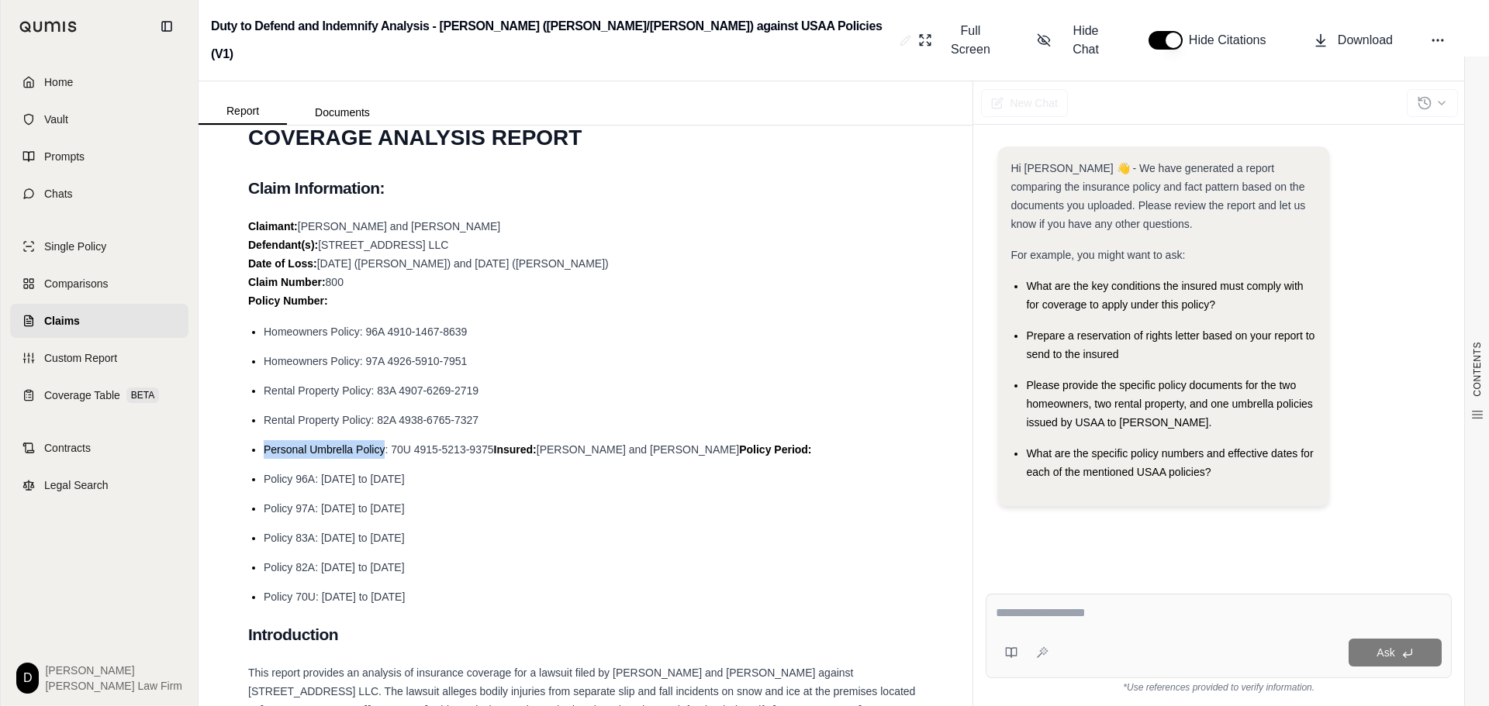
drag, startPoint x: 264, startPoint y: 424, endPoint x: 383, endPoint y: 424, distance: 118.6
click at [383, 444] on span "Personal Umbrella Policy: 70U 4915-5213-9375" at bounding box center [379, 450] width 230 height 12
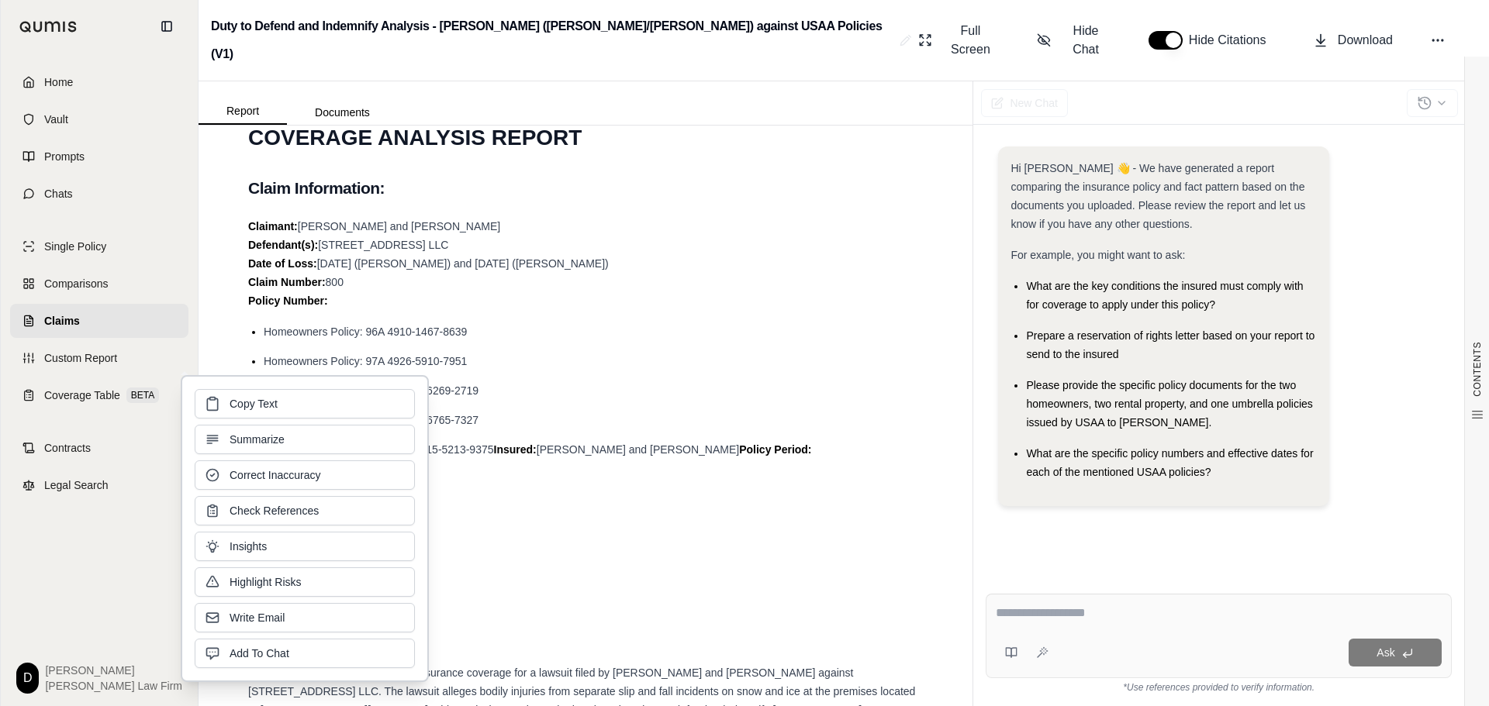
copy span "Personal Umbrella Policy"
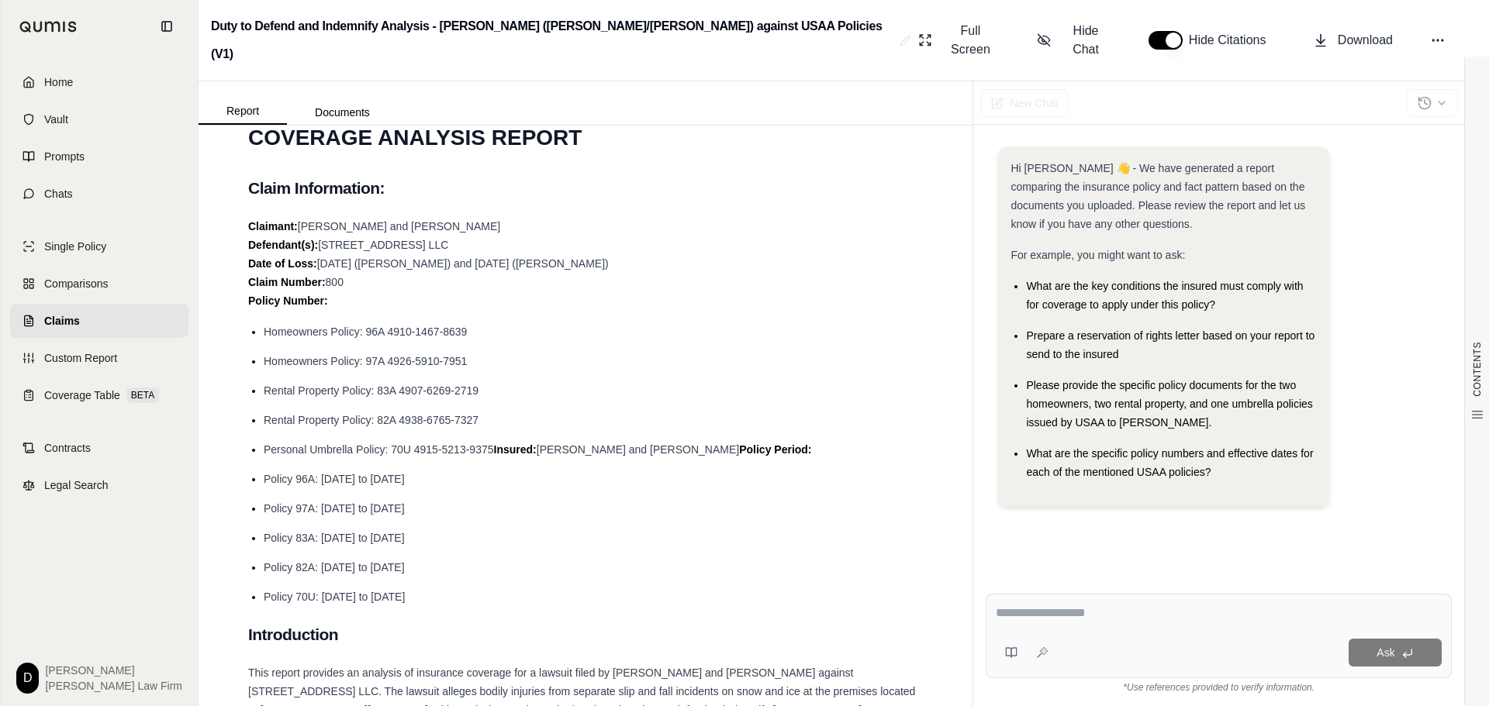
click at [446, 326] on span "Homeowners Policy: 96A 4910-1467-8639" at bounding box center [365, 332] width 203 height 12
drag, startPoint x: 365, startPoint y: 306, endPoint x: 465, endPoint y: 305, distance: 100.0
click at [465, 326] on span "Homeowners Policy: 96A 4910-1467-8639" at bounding box center [365, 332] width 203 height 12
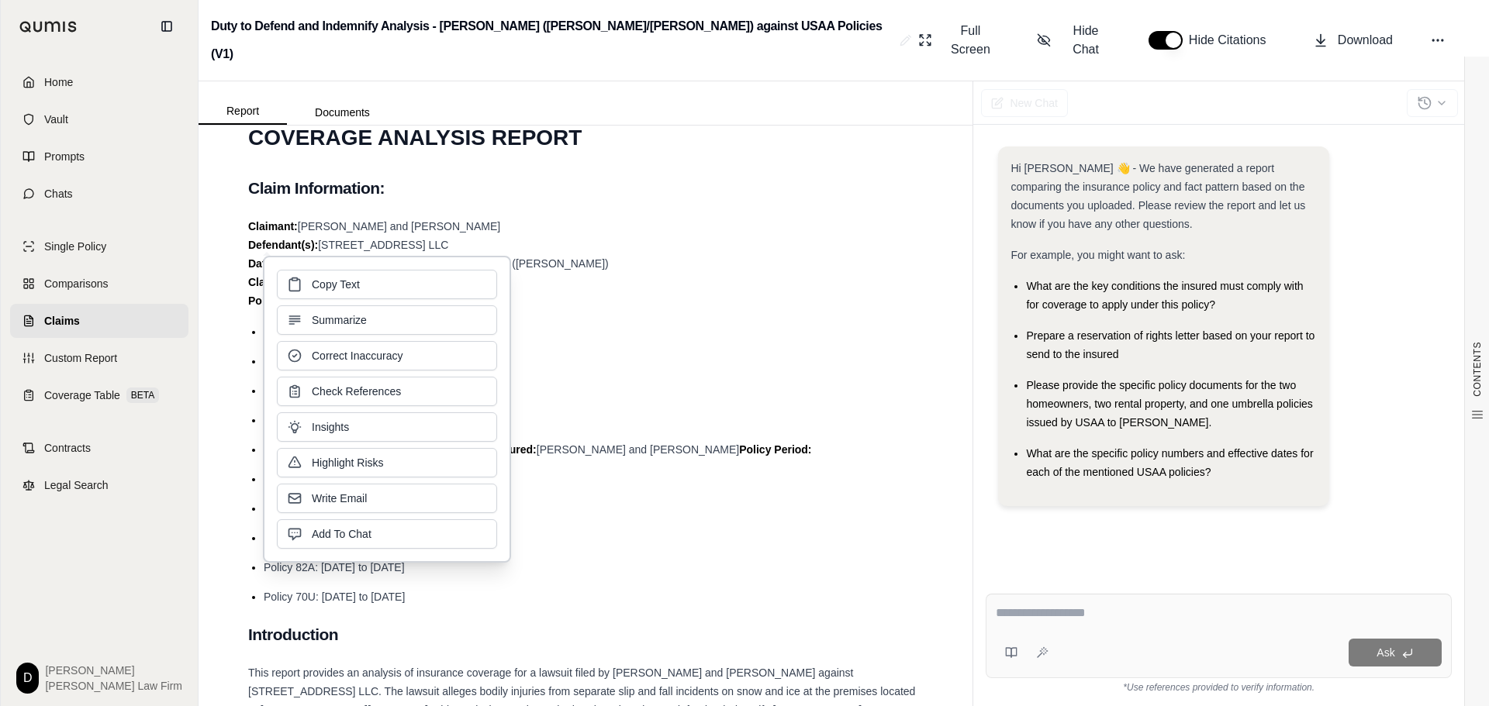
copy span "96A 4910-1467-8639"
drag, startPoint x: 644, startPoint y: 357, endPoint x: 524, endPoint y: 361, distance: 119.4
click at [644, 381] on li "Rental Property Policy: 83A 4907-6269-2719" at bounding box center [593, 390] width 659 height 19
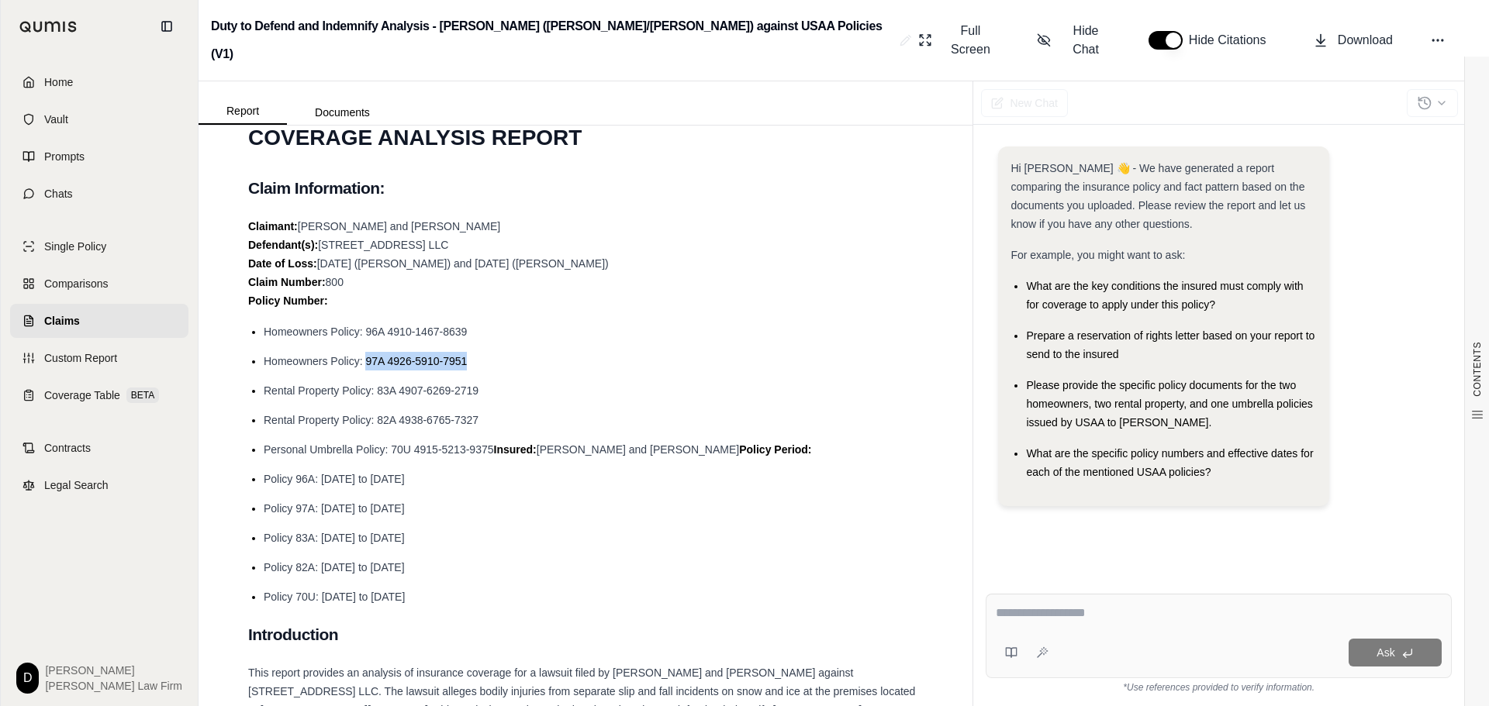
drag, startPoint x: 365, startPoint y: 337, endPoint x: 465, endPoint y: 336, distance: 100.0
click at [465, 355] on span "Homeowners Policy: 97A 4926-5910-7951" at bounding box center [365, 361] width 203 height 12
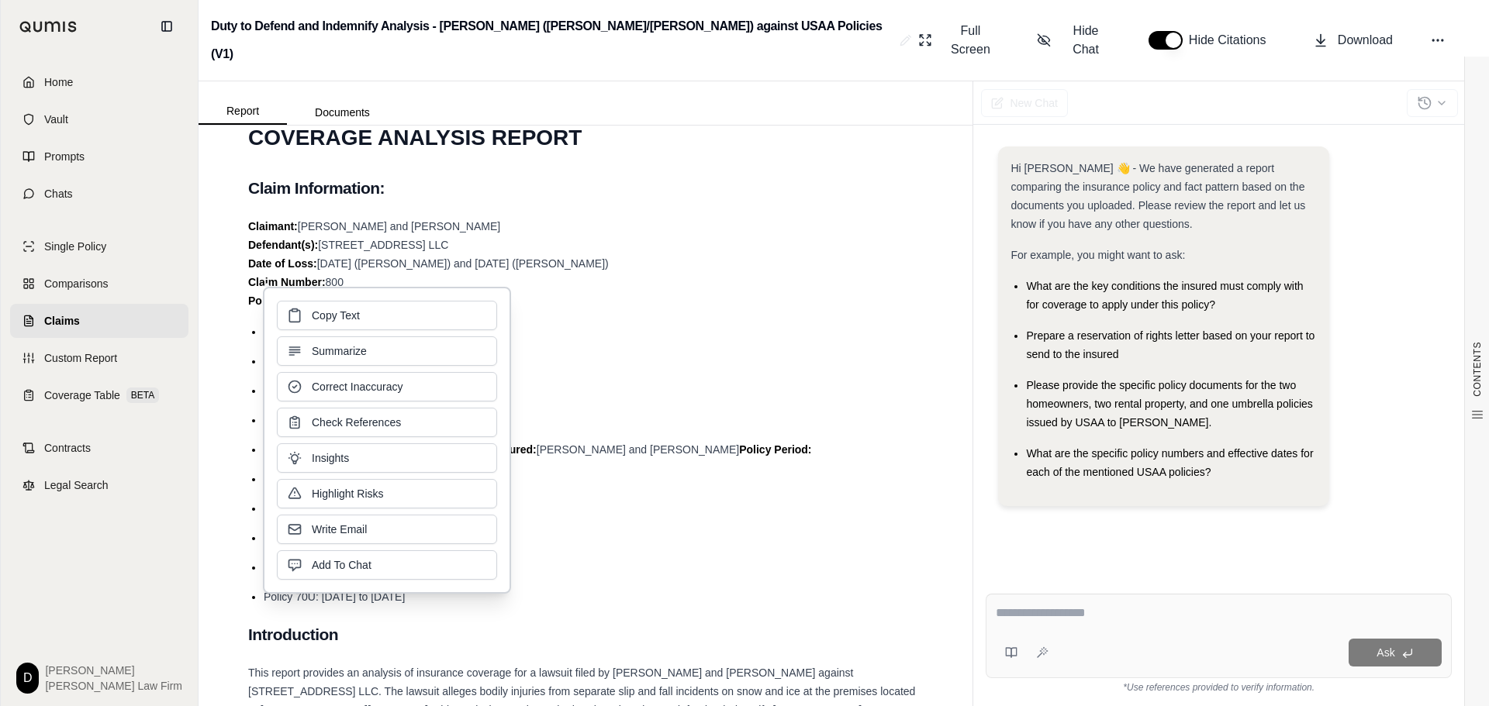
copy span "97A 4926-5910-7951"
drag, startPoint x: 616, startPoint y: 386, endPoint x: 607, endPoint y: 388, distance: 8.8
click at [616, 411] on li "Rental Property Policy: 82A 4938-6765-7327" at bounding box center [593, 420] width 659 height 19
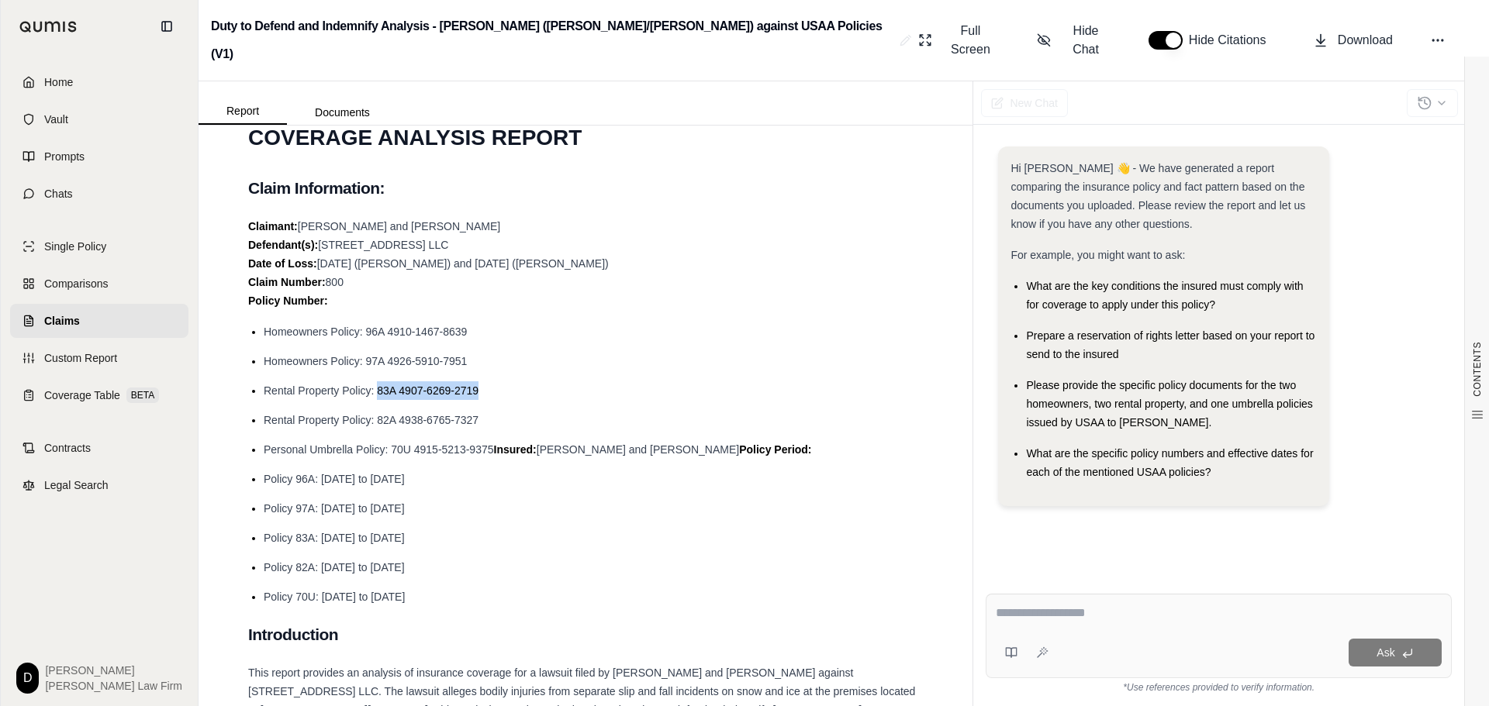
drag, startPoint x: 376, startPoint y: 364, endPoint x: 477, endPoint y: 365, distance: 100.8
click at [477, 385] on span "Rental Property Policy: 83A 4907-6269-2719" at bounding box center [371, 391] width 215 height 12
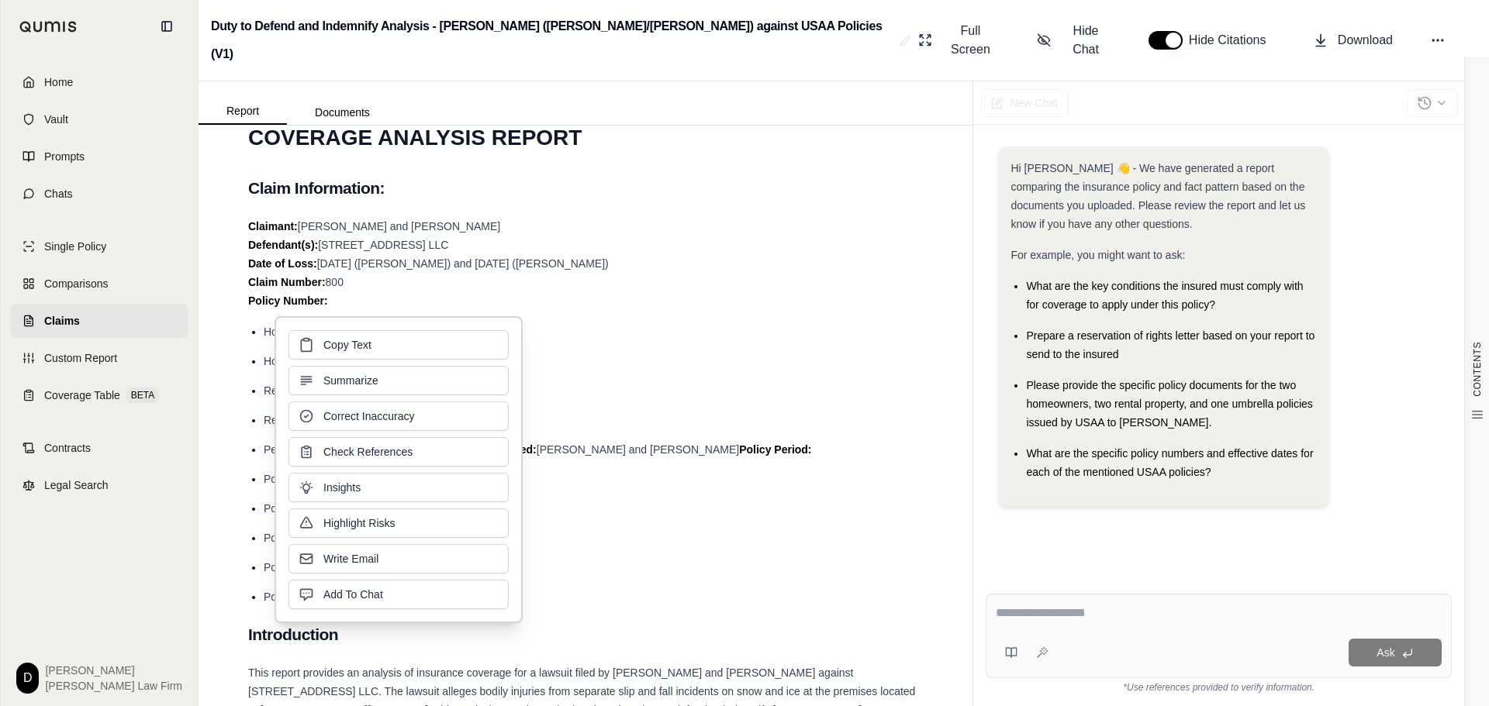
copy span "83A 4907-6269-2719"
click at [637, 352] on li "Homeowners Policy: 97A 4926-5910-7951" at bounding box center [593, 361] width 659 height 19
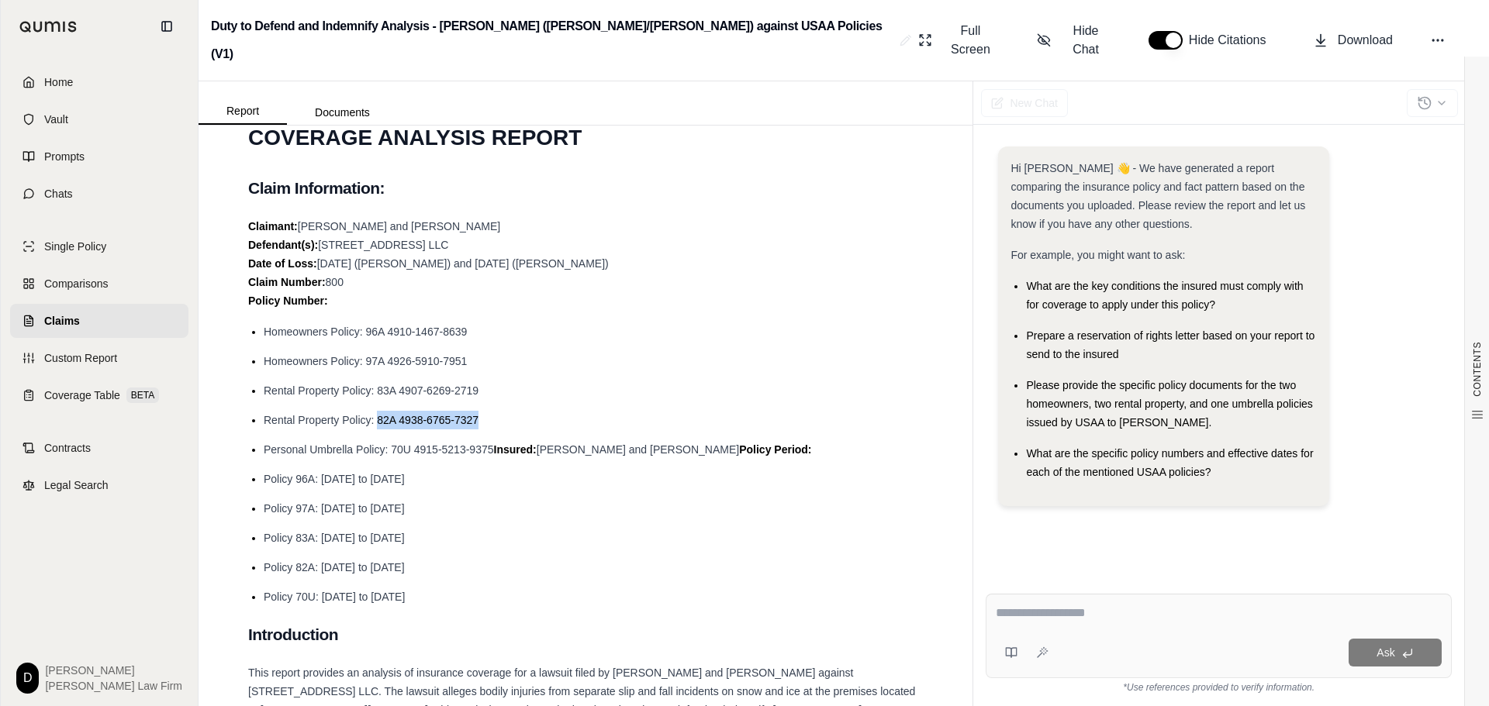
drag, startPoint x: 378, startPoint y: 395, endPoint x: 477, endPoint y: 392, distance: 99.3
click at [477, 414] on span "Rental Property Policy: 82A 4938-6765-7327" at bounding box center [371, 420] width 215 height 12
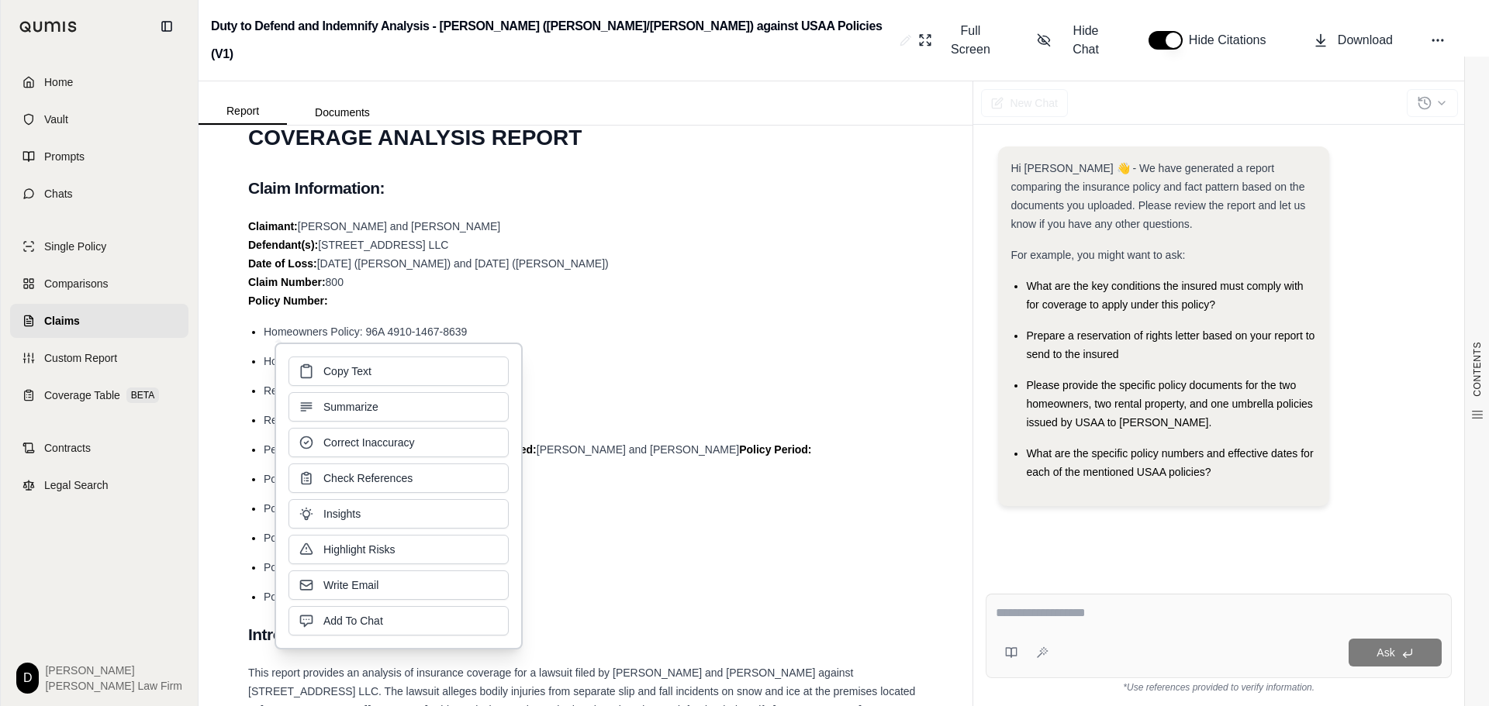
copy span "82A 4938-6765-7327"
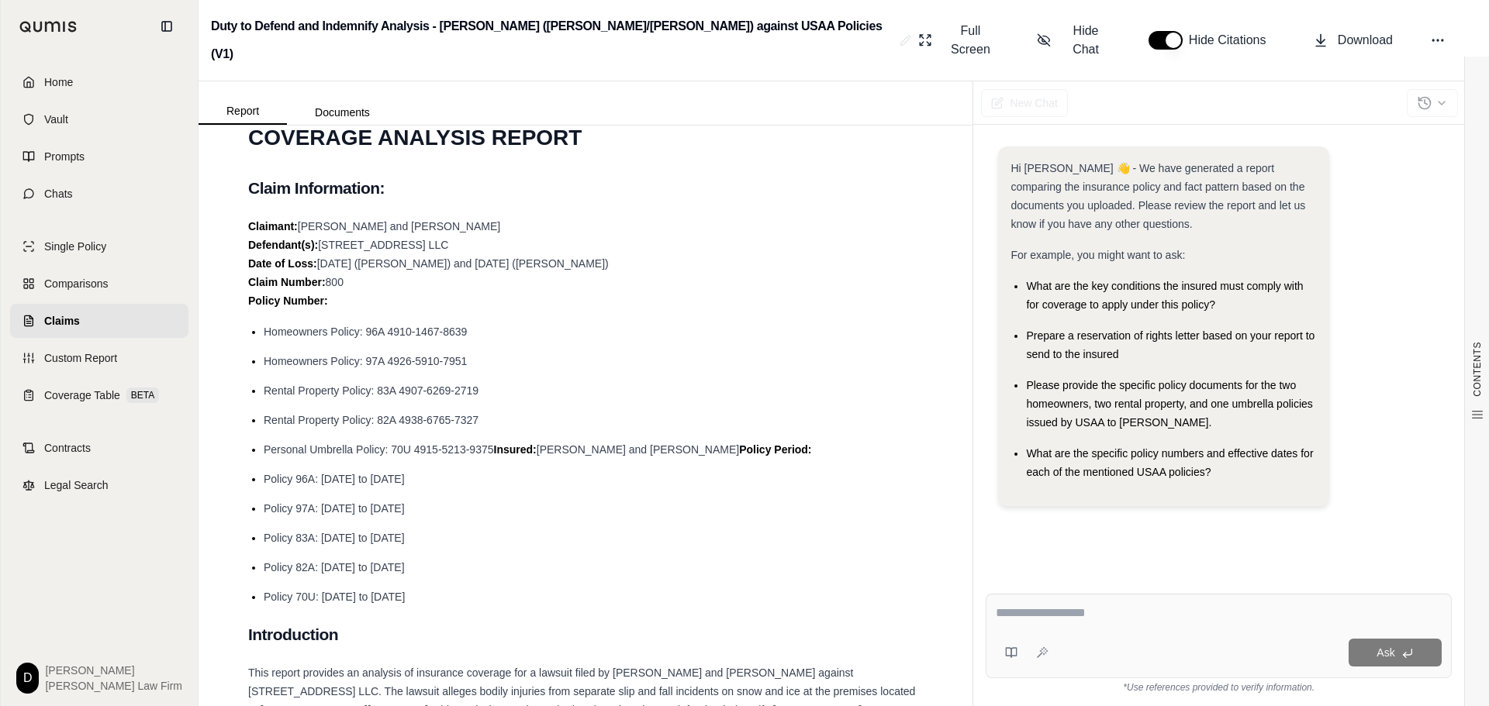
click at [649, 353] on ul "Homeowners Policy: 96A 4910-1467-8639 Homeowners Policy: 97A 4926-5910-7951 Ren…" at bounding box center [585, 465] width 675 height 284
drag, startPoint x: 392, startPoint y: 424, endPoint x: 491, endPoint y: 422, distance: 99.3
click at [491, 444] on span "Personal Umbrella Policy: 70U 4915-5213-9375" at bounding box center [379, 450] width 230 height 12
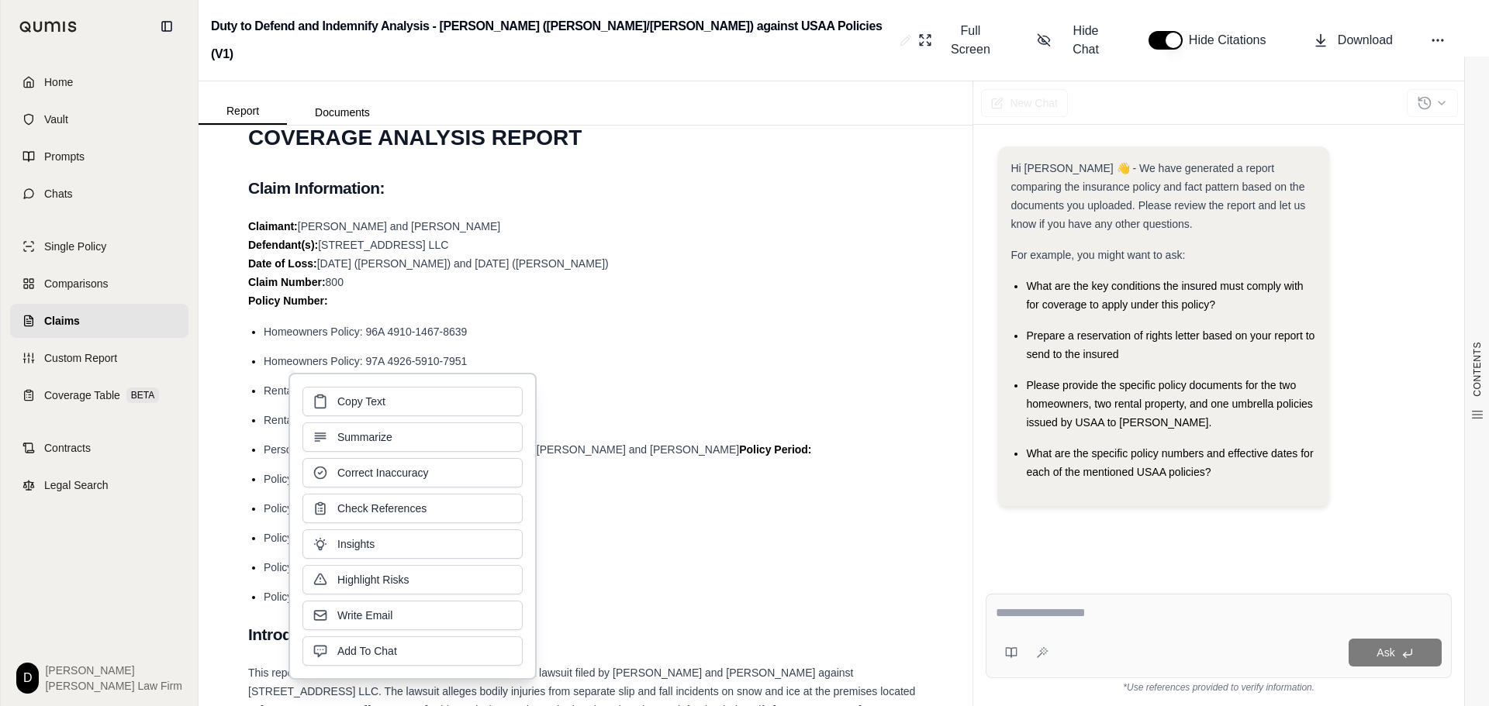
copy span "70U 4915-5213-9375"
click at [642, 470] on li "Policy 96A: [DATE] to [DATE]" at bounding box center [593, 479] width 659 height 19
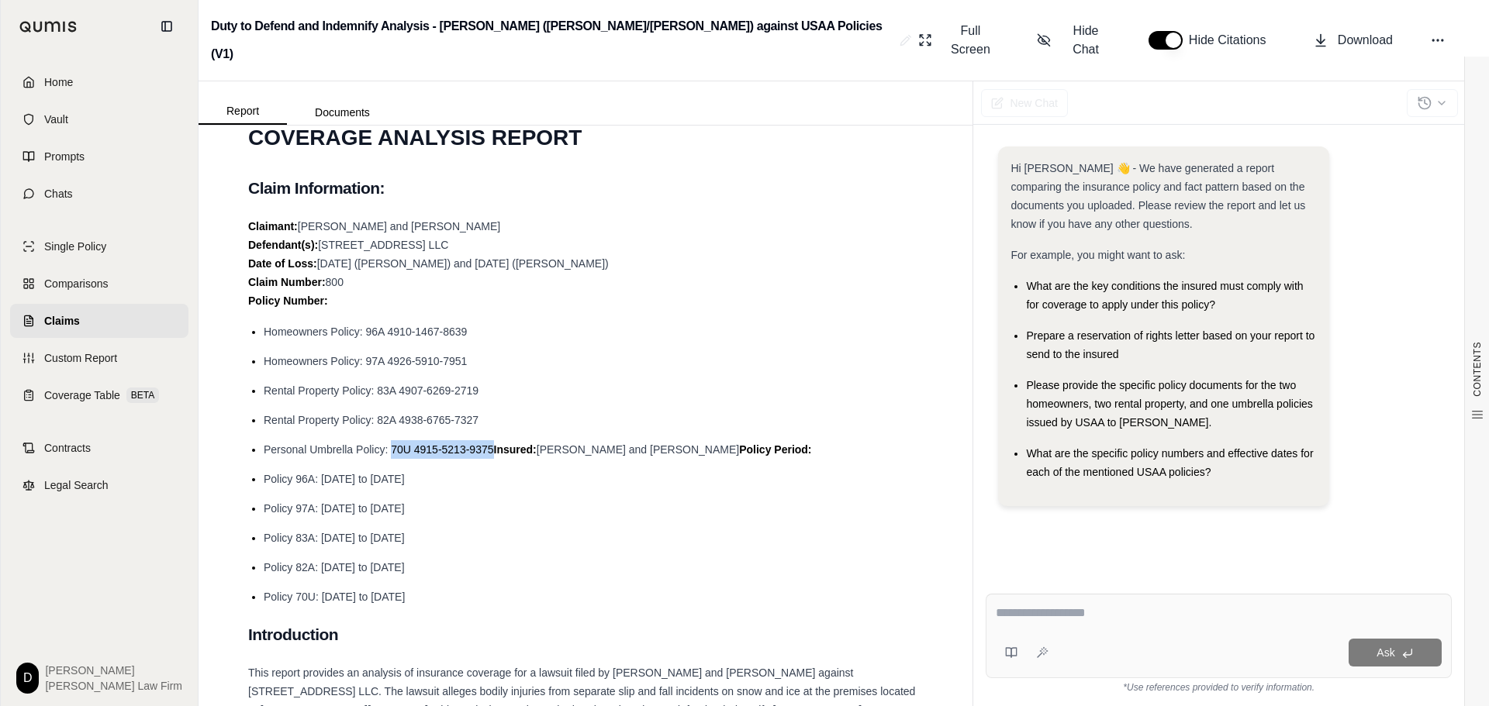
drag, startPoint x: 322, startPoint y: 454, endPoint x: 447, endPoint y: 456, distance: 124.8
click at [447, 470] on li "Policy 96A: [DATE] to [DATE]" at bounding box center [593, 479] width 659 height 19
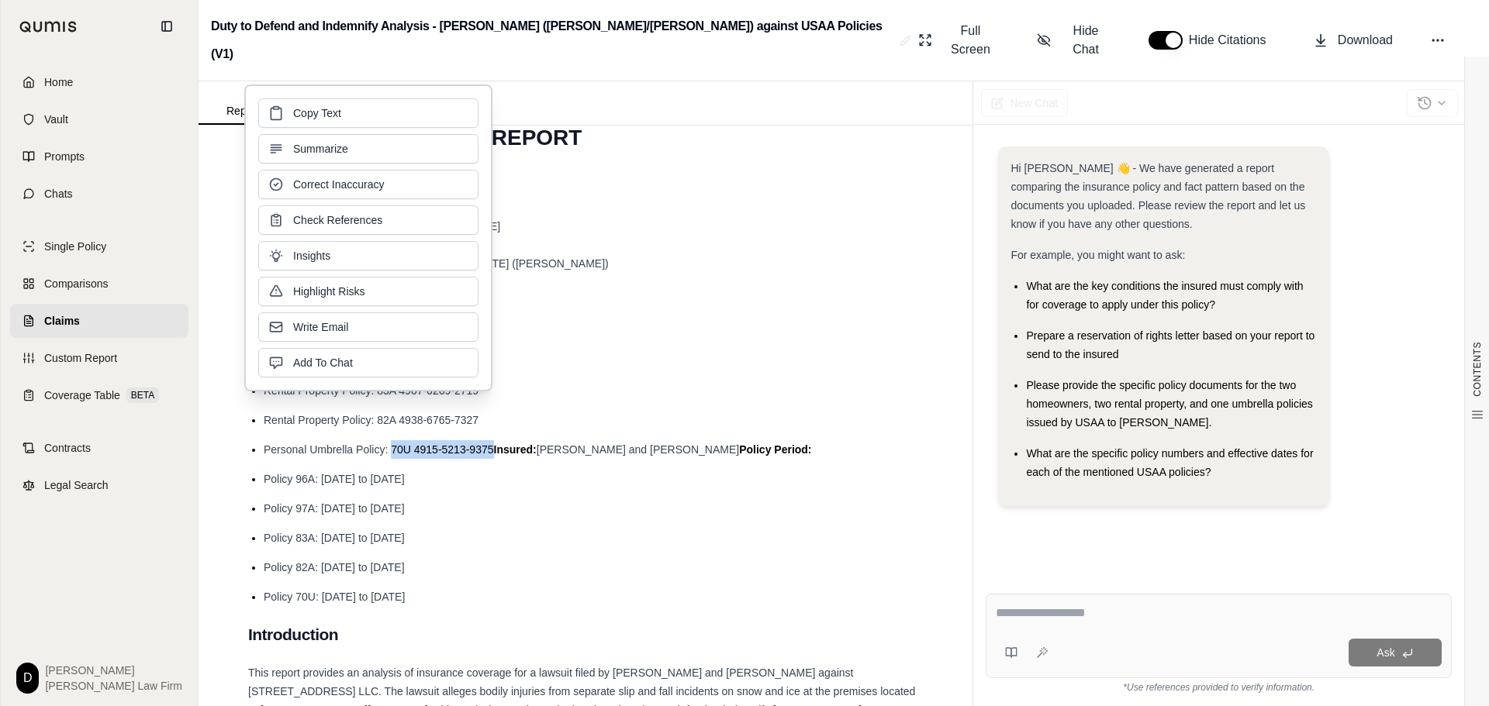
copy span "[DATE] to [DATE]"
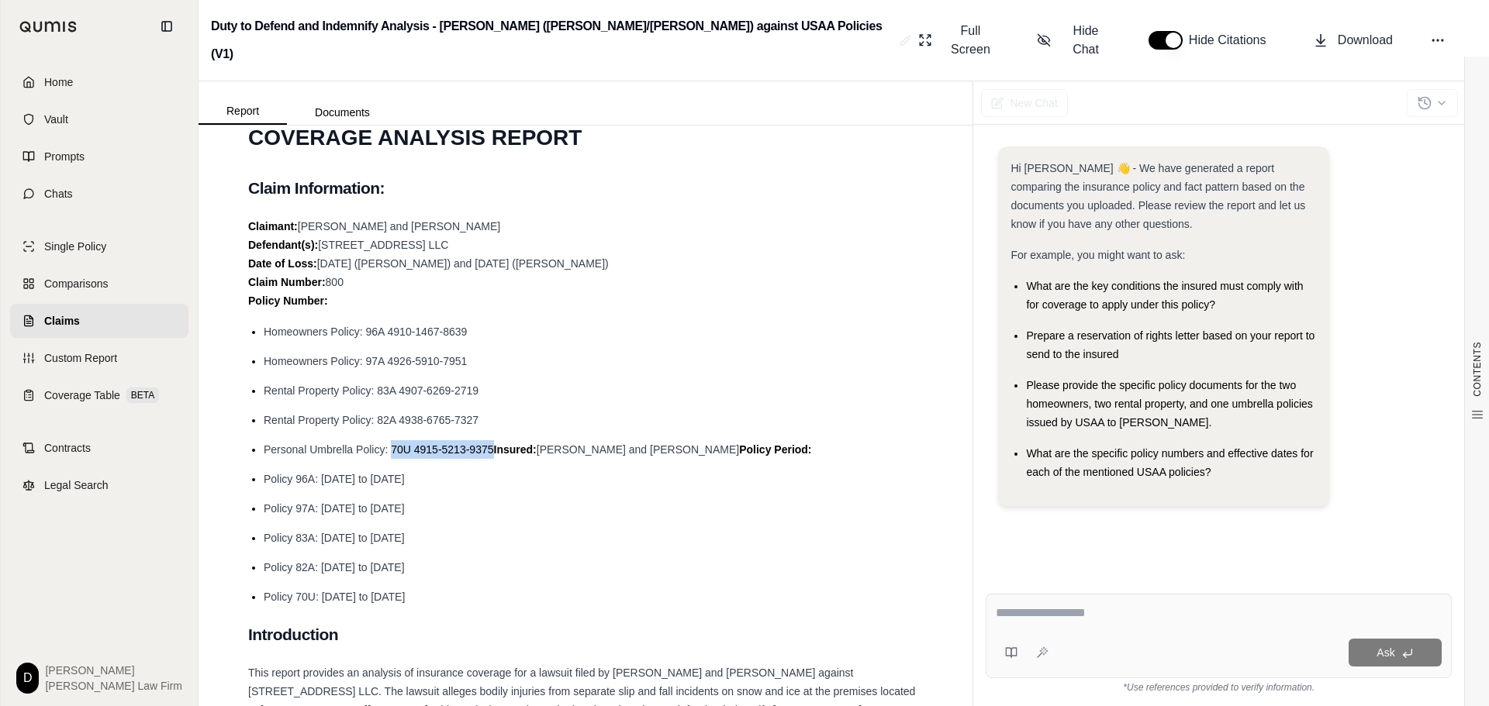
drag, startPoint x: 320, startPoint y: 485, endPoint x: 443, endPoint y: 481, distance: 122.5
click at [405, 502] on span "Policy 97A: [DATE] to [DATE]" at bounding box center [334, 508] width 141 height 12
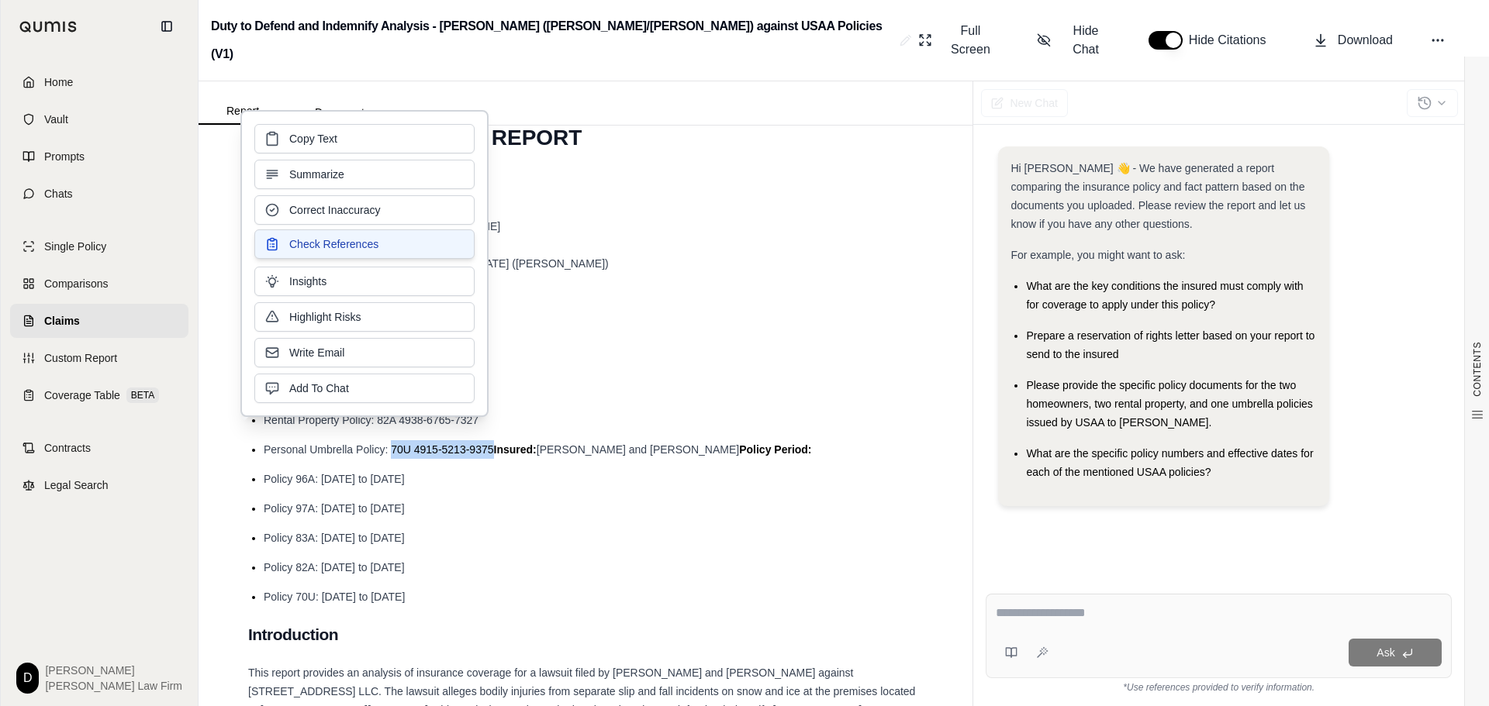
click at [364, 242] on span "Check References" at bounding box center [333, 244] width 89 height 16
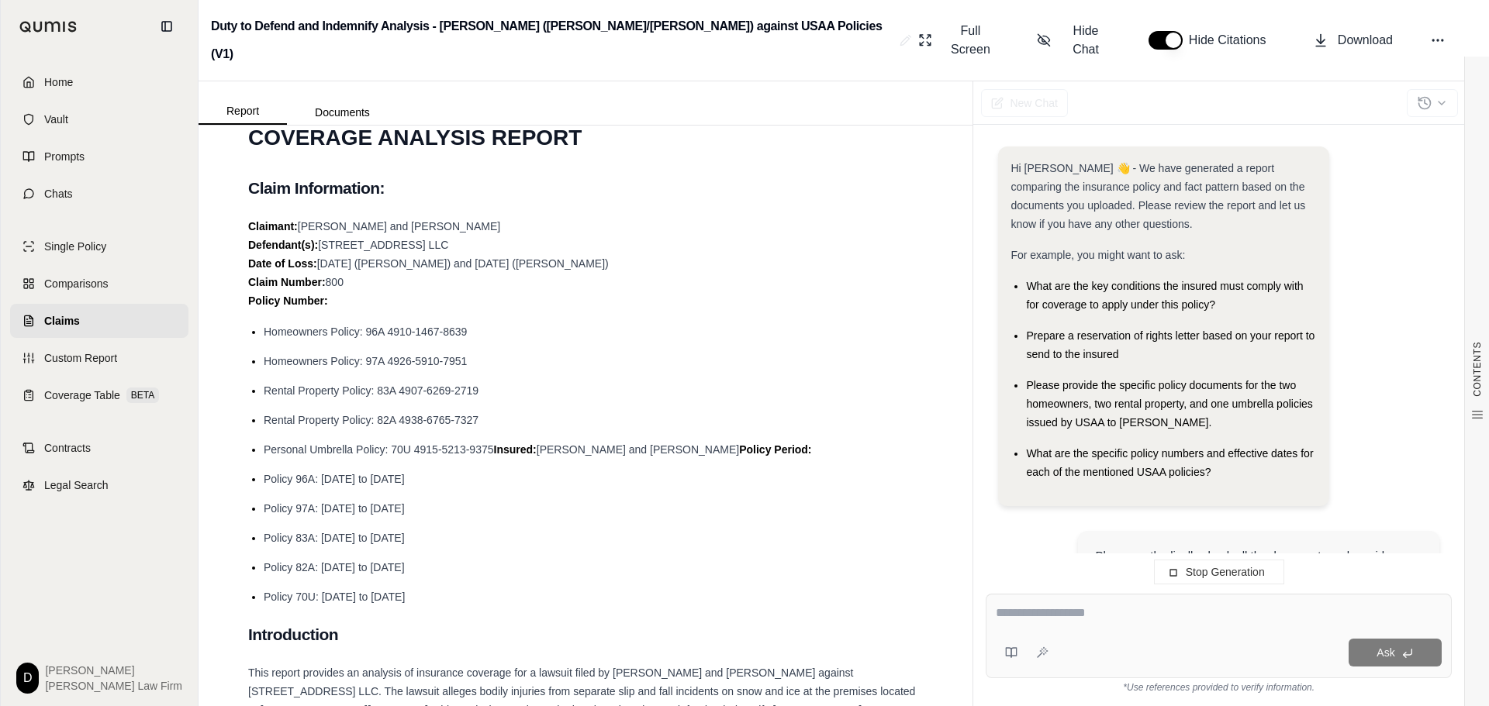
scroll to position [0, 0]
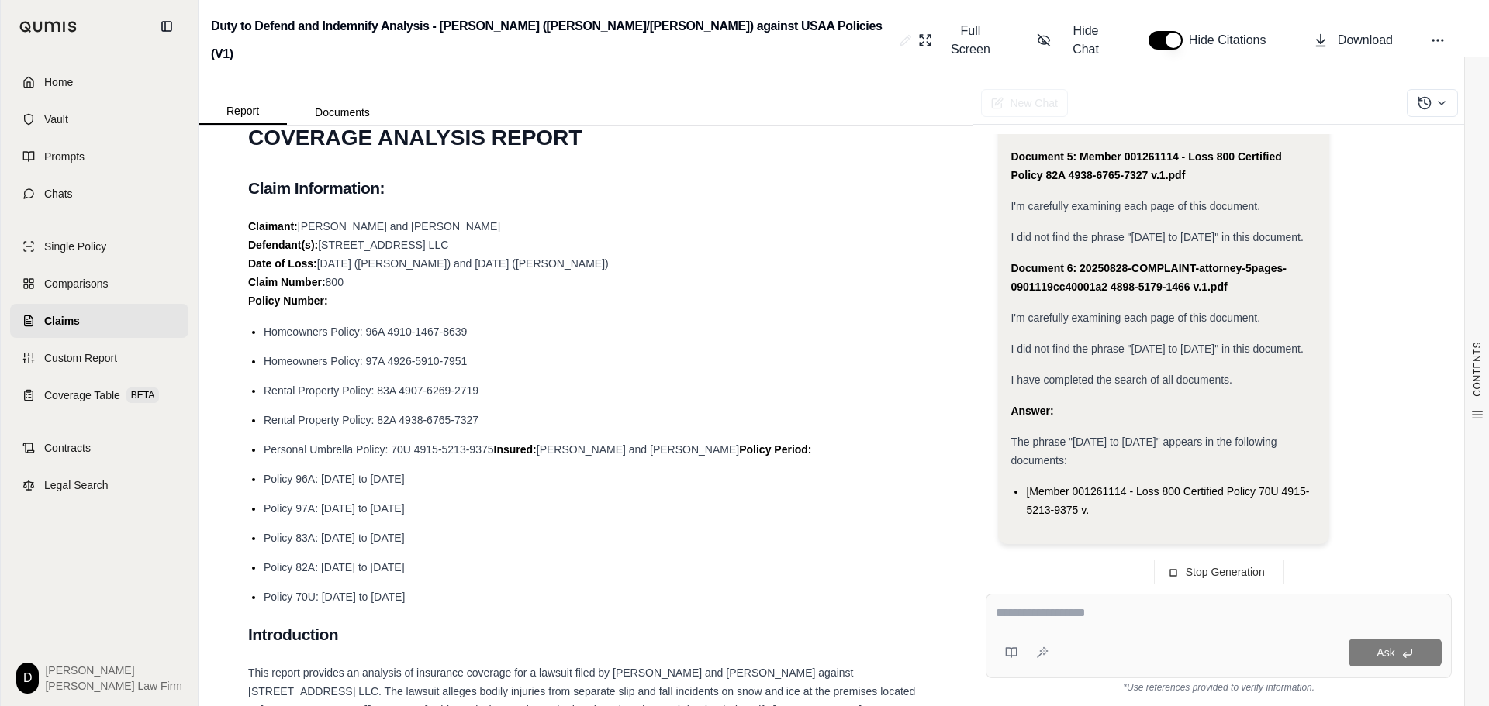
scroll to position [1570, 0]
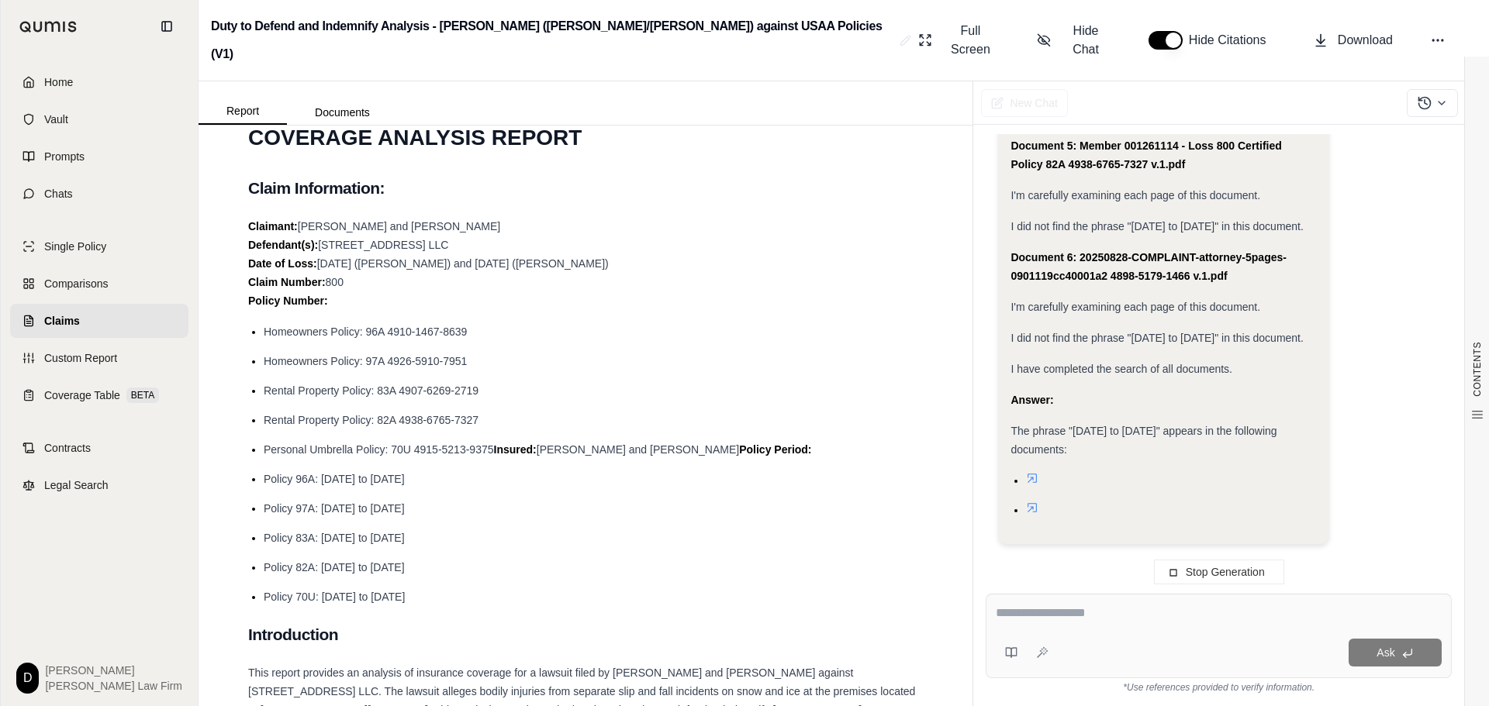
click at [1032, 481] on icon at bounding box center [1032, 478] width 12 height 12
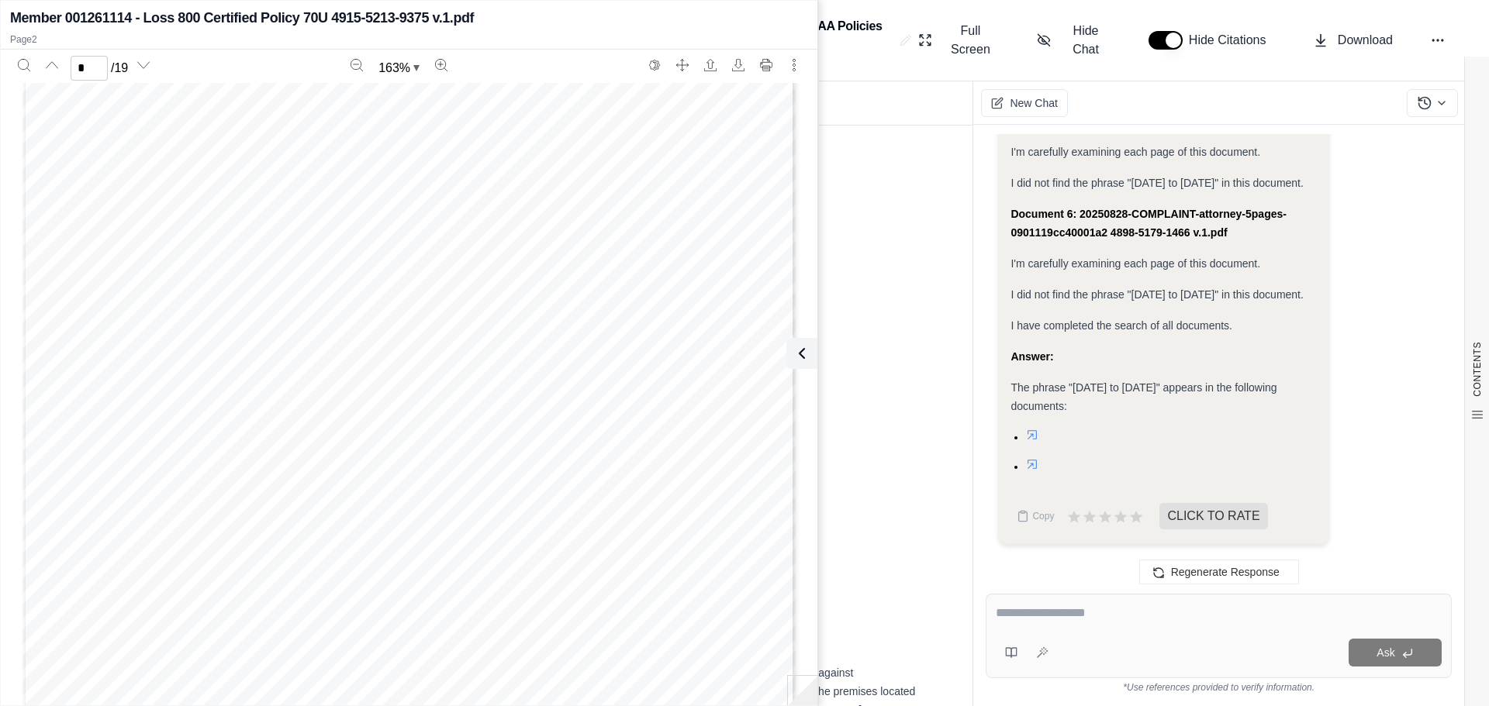
scroll to position [3016, 0]
click at [1034, 464] on icon at bounding box center [1032, 464] width 9 height 9
type input "*"
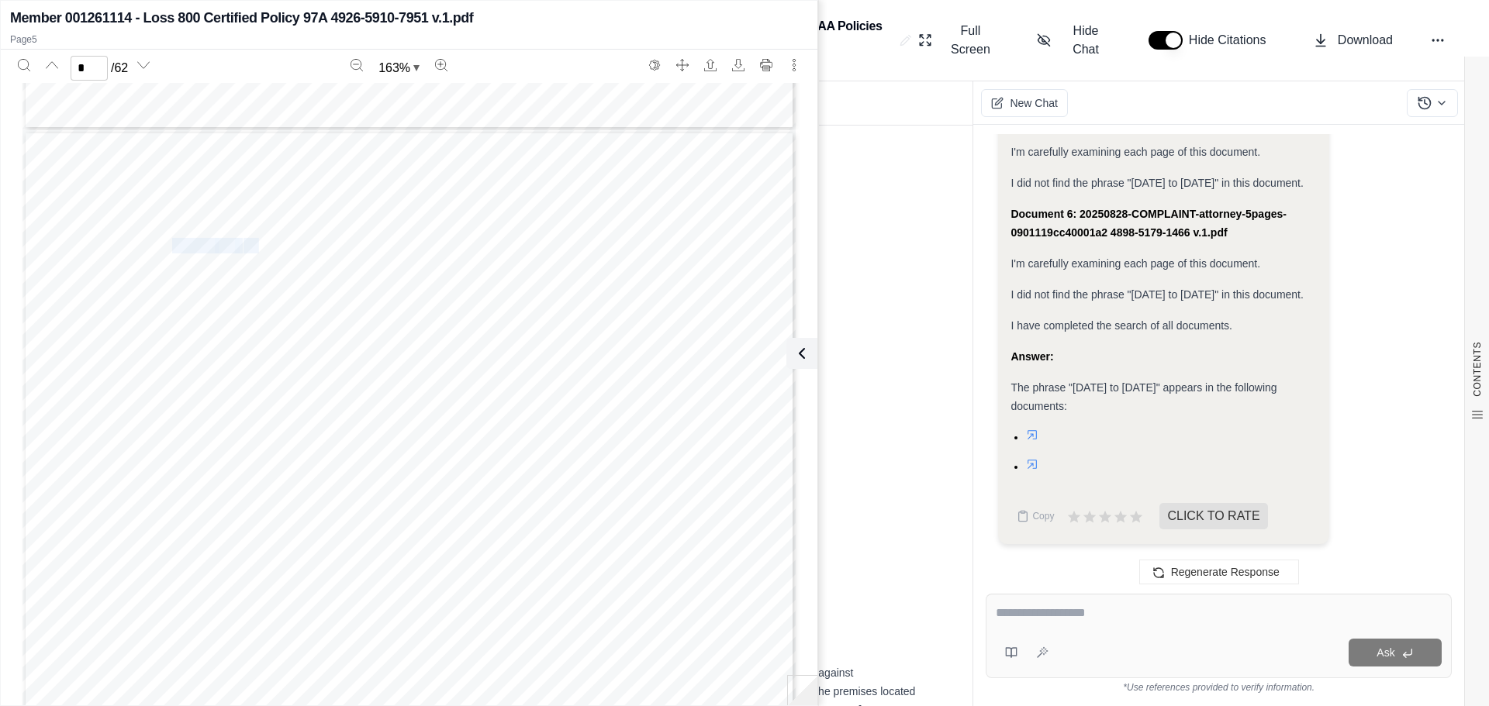
drag, startPoint x: 167, startPoint y: 245, endPoint x: 251, endPoint y: 246, distance: 83.7
click at [251, 246] on div "UNITED SERVICES AUTOMOBILE ASSOCIATION HOMEOWNERS POLICY DECLARATIONS PAGE 4 [P…" at bounding box center [408, 630] width 773 height 1000
click at [803, 357] on icon at bounding box center [798, 353] width 19 height 19
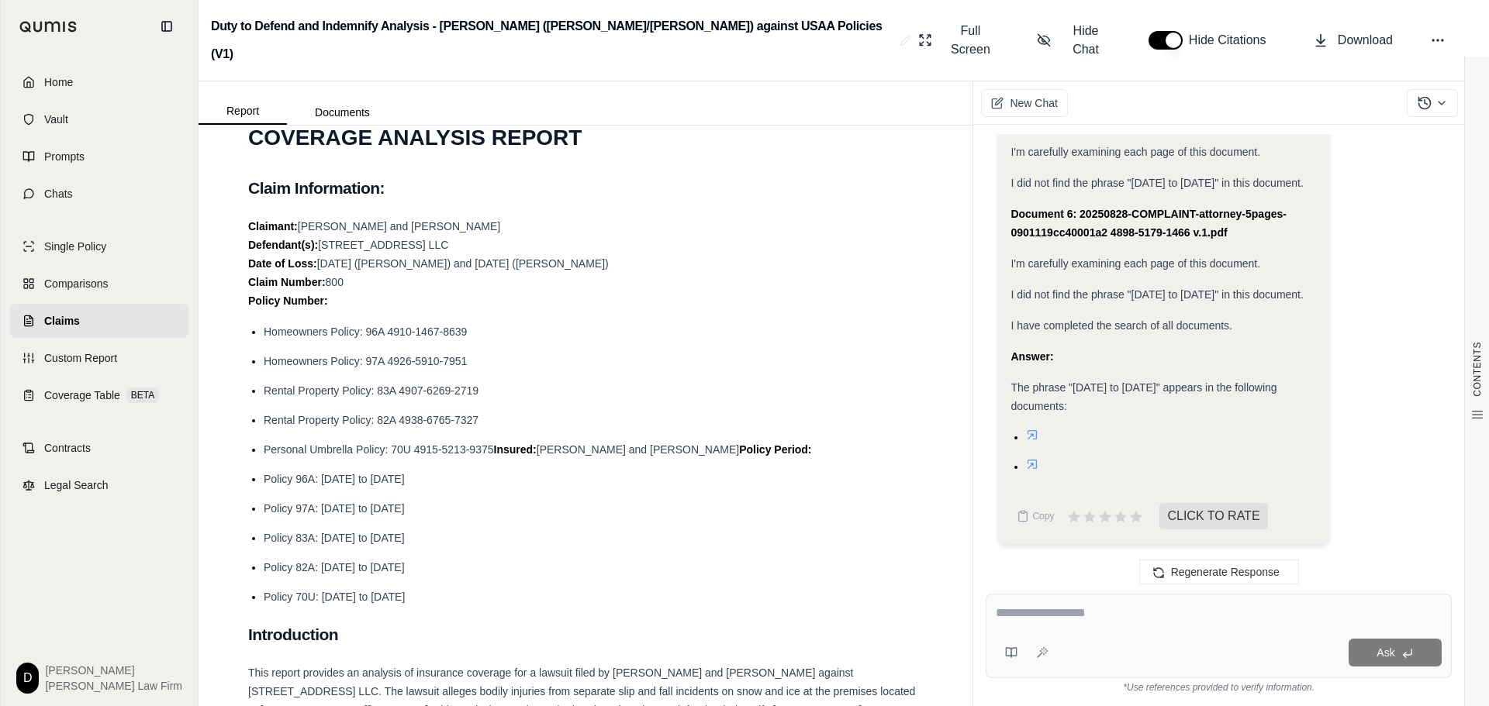
drag, startPoint x: 323, startPoint y: 512, endPoint x: 442, endPoint y: 513, distance: 119.4
click at [405, 532] on span "Policy 83A: [DATE] to [DATE]" at bounding box center [334, 538] width 141 height 12
drag, startPoint x: 323, startPoint y: 541, endPoint x: 443, endPoint y: 541, distance: 119.4
click at [405, 561] on span "Policy 82A: [DATE] to [DATE]" at bounding box center [334, 567] width 141 height 12
drag, startPoint x: 323, startPoint y: 571, endPoint x: 445, endPoint y: 571, distance: 121.7
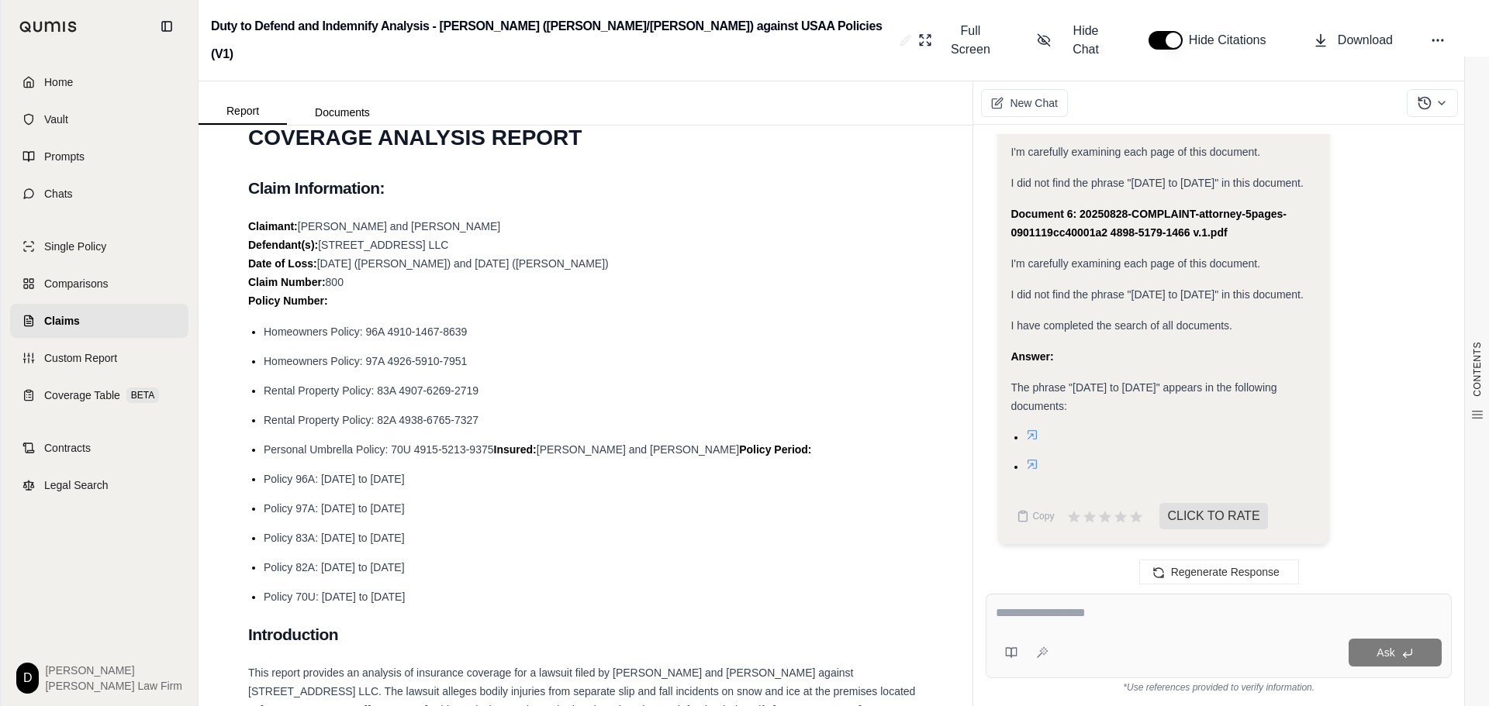
click at [405, 591] on span "Policy 70U: [DATE] to [DATE]" at bounding box center [334, 597] width 141 height 12
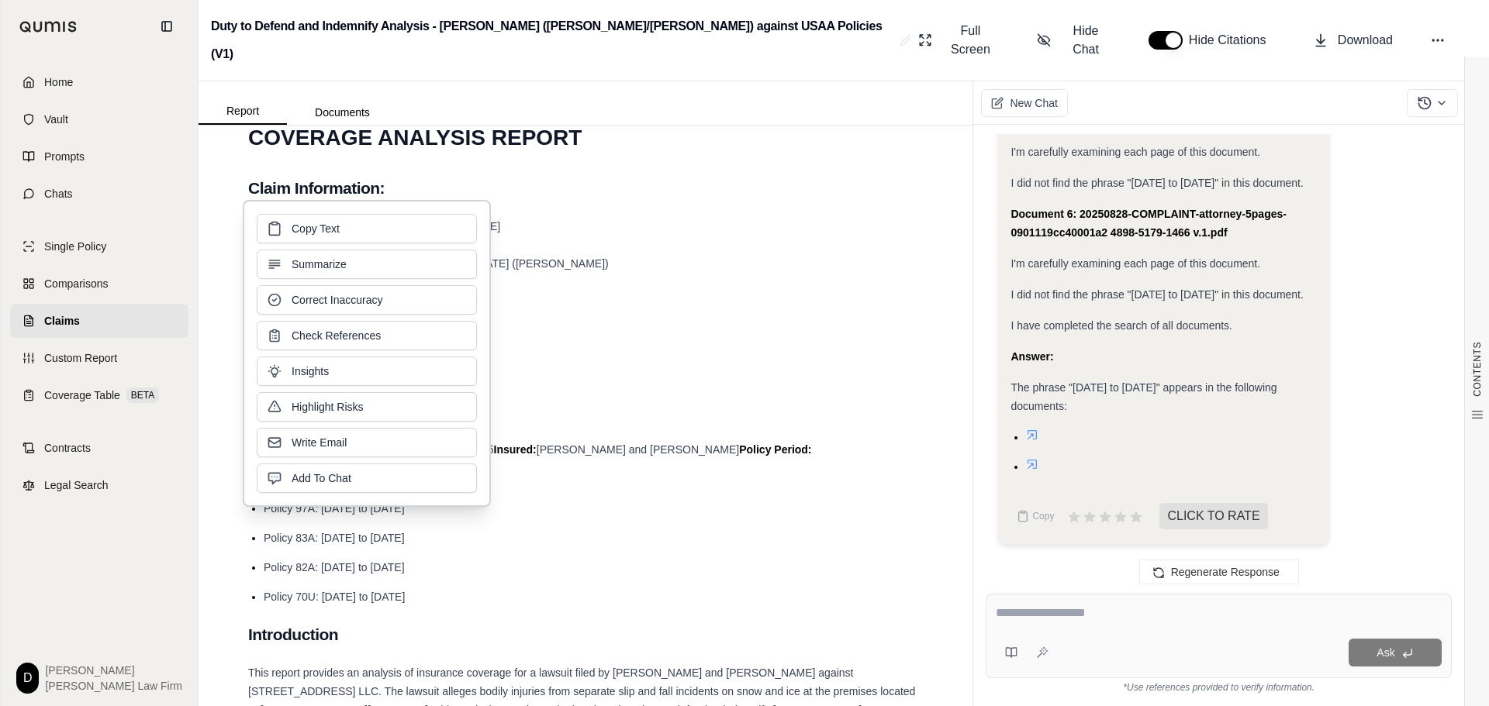
click at [747, 411] on li "Rental Property Policy: 82A 4938-6765-7327" at bounding box center [593, 420] width 659 height 19
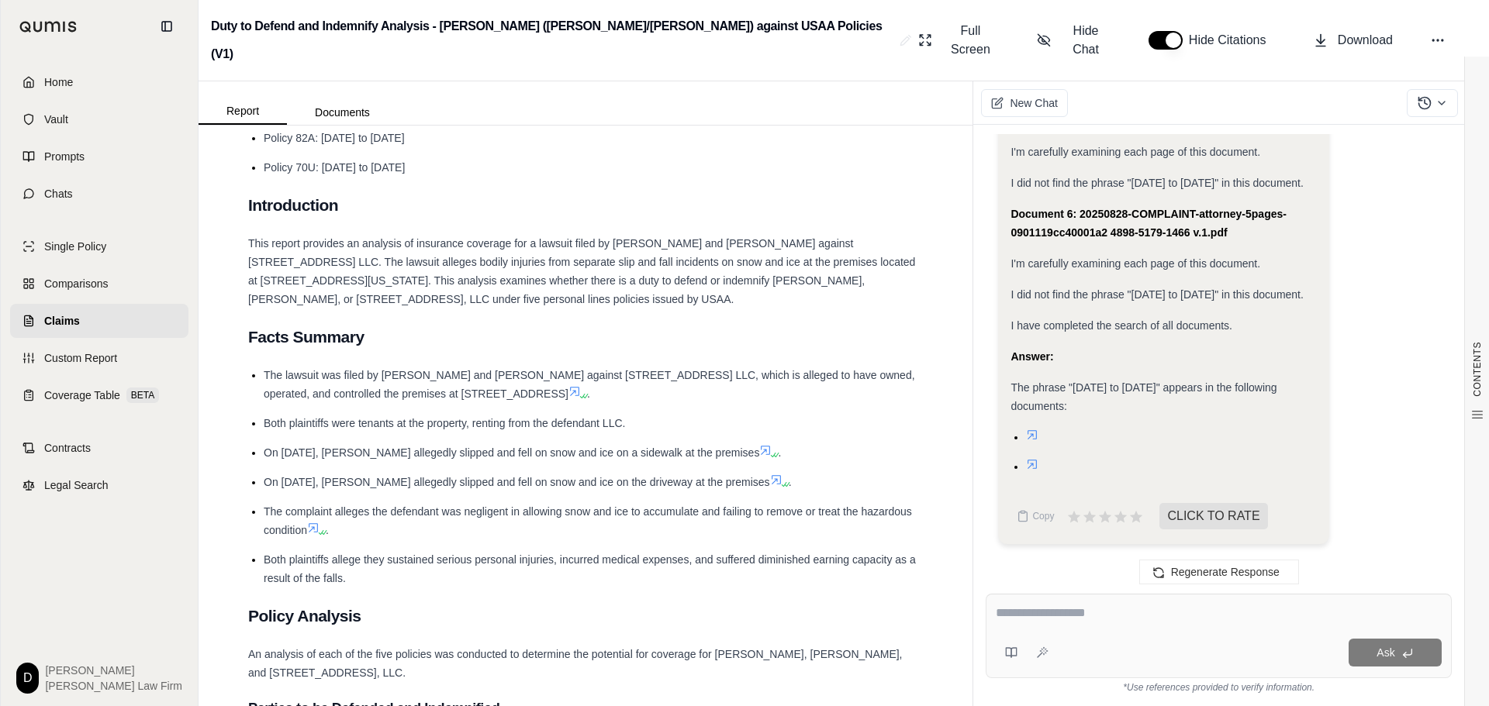
scroll to position [853, 0]
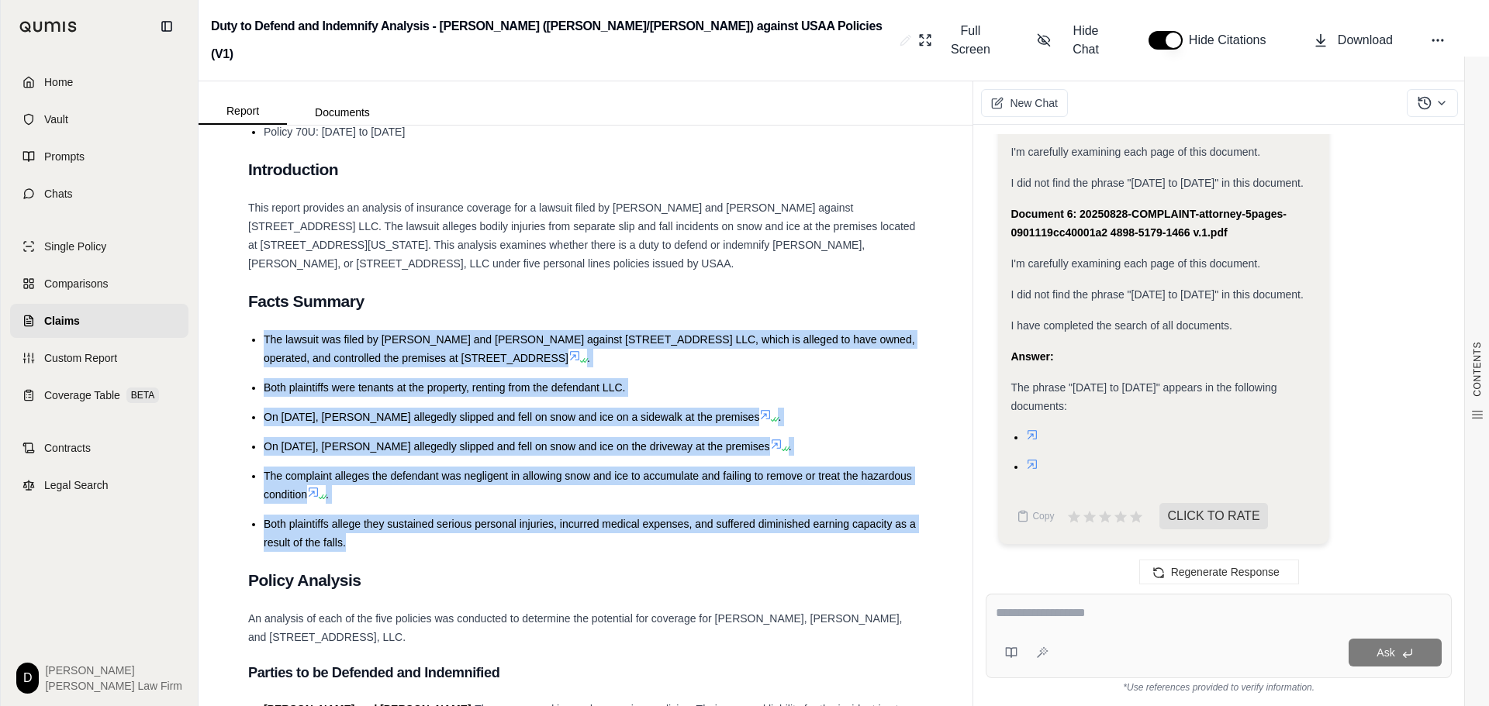
drag, startPoint x: 265, startPoint y: 313, endPoint x: 358, endPoint y: 518, distance: 224.8
click at [358, 518] on ul "The lawsuit was filed by [PERSON_NAME] and [PERSON_NAME] against [STREET_ADDRES…" at bounding box center [585, 441] width 675 height 222
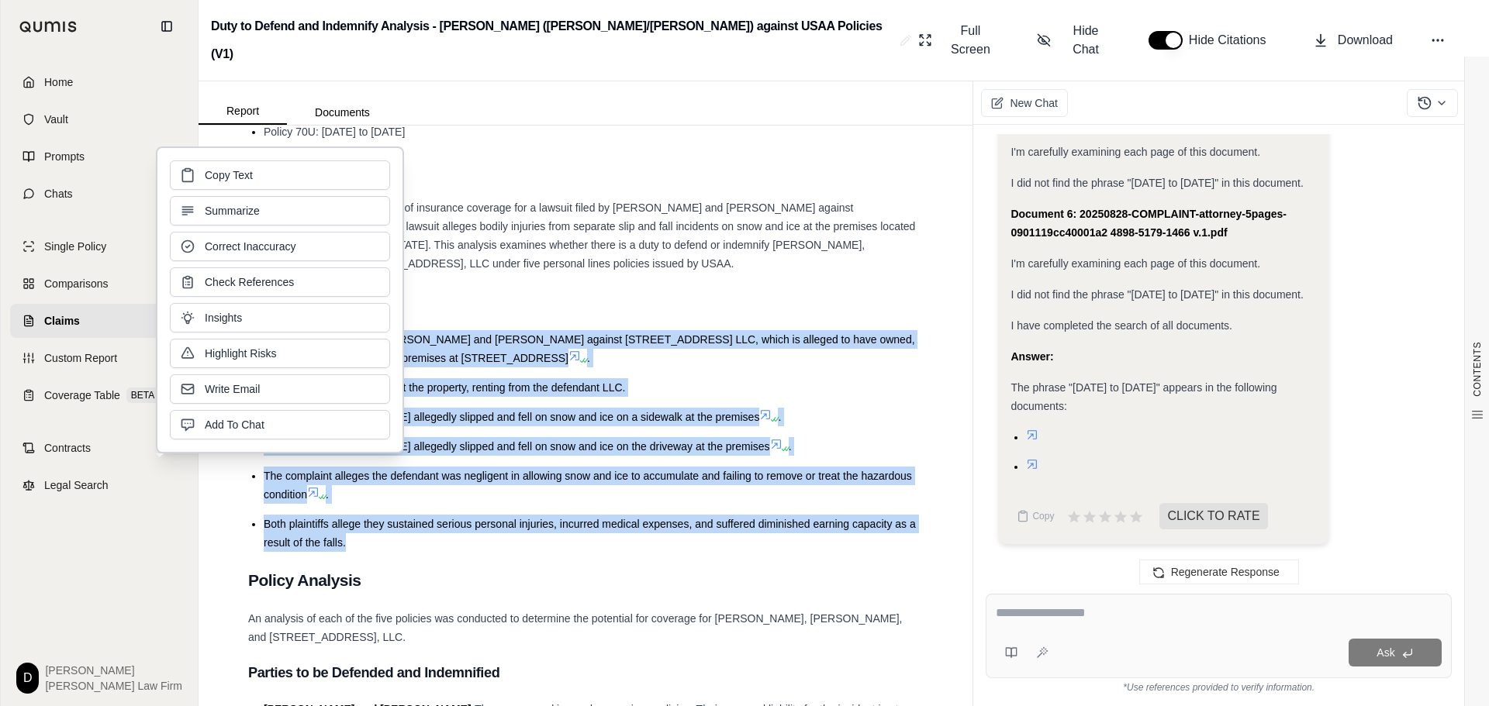
click at [744, 564] on h2 "Policy Analysis" at bounding box center [585, 580] width 675 height 33
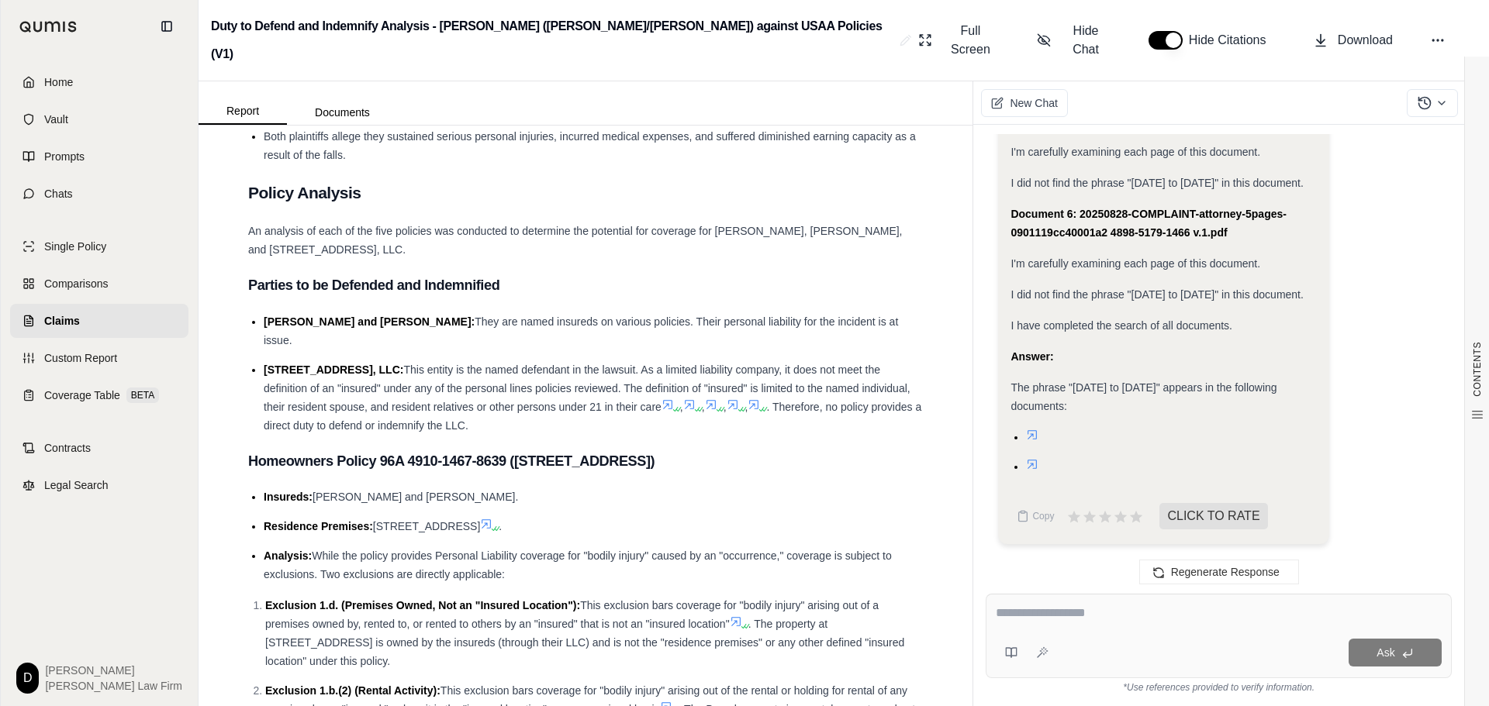
scroll to position [1318, 0]
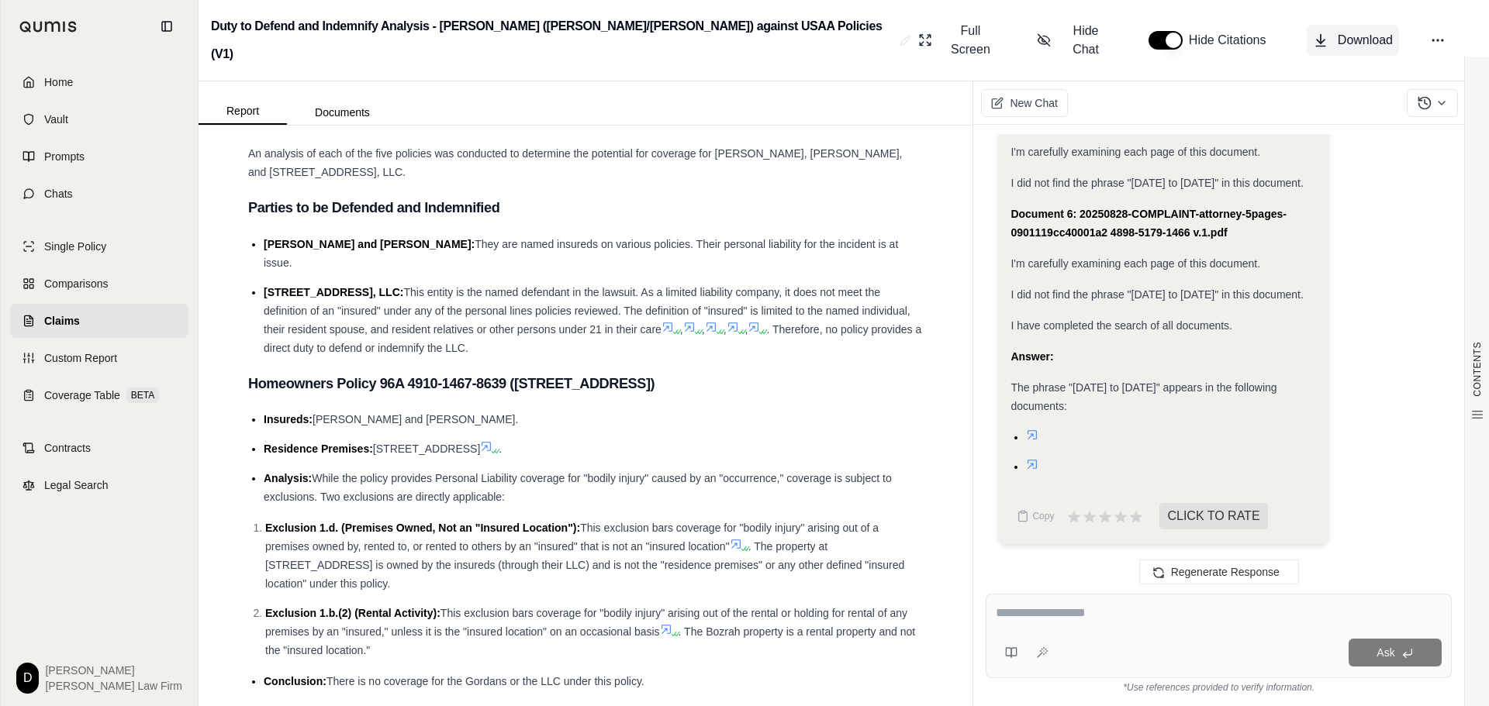
click at [1364, 31] on span "Download" at bounding box center [1364, 40] width 55 height 19
click at [1441, 97] on icon at bounding box center [1441, 103] width 12 height 12
